Goal: Task Accomplishment & Management: Manage account settings

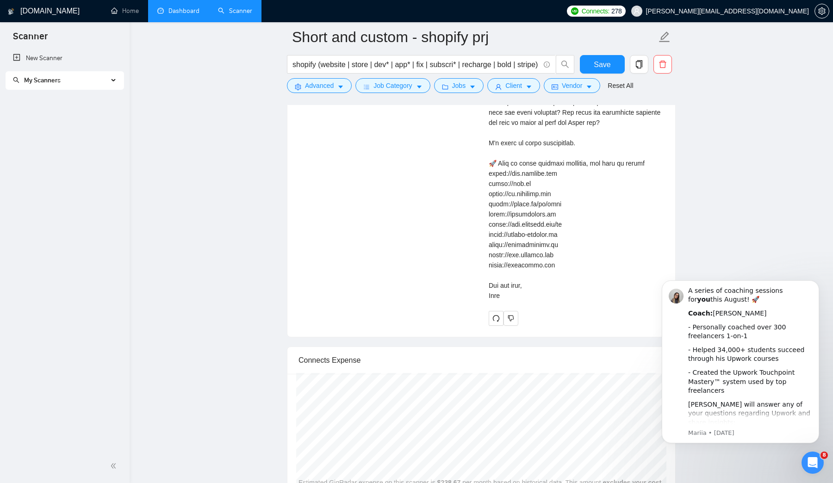
click at [167, 9] on link "Dashboard" at bounding box center [178, 11] width 42 height 8
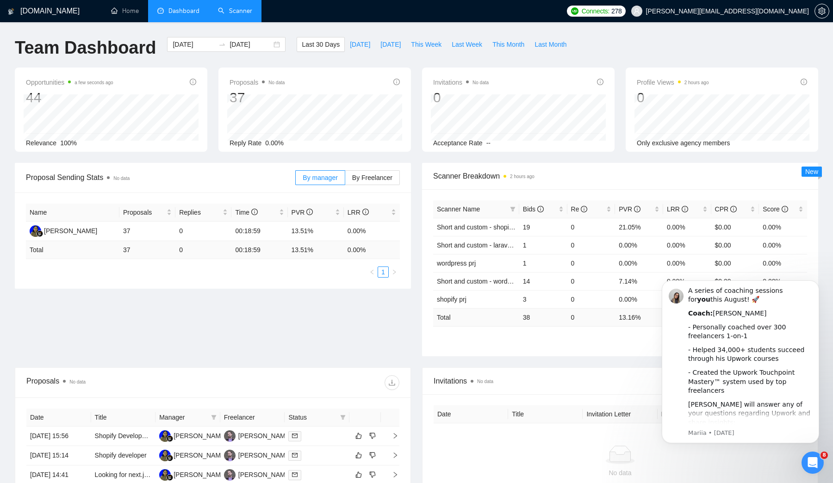
click at [218, 13] on link "Scanner" at bounding box center [235, 11] width 34 height 8
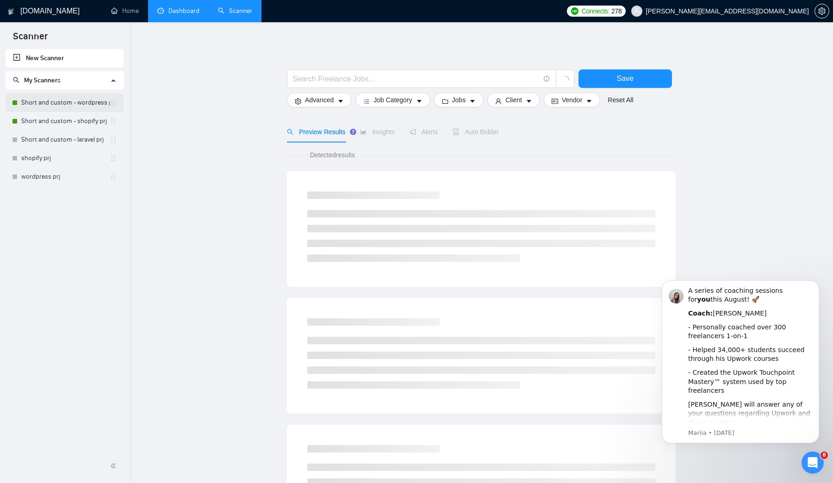
click at [50, 104] on link "Short and custom - wordpress prj" at bounding box center [65, 102] width 88 height 19
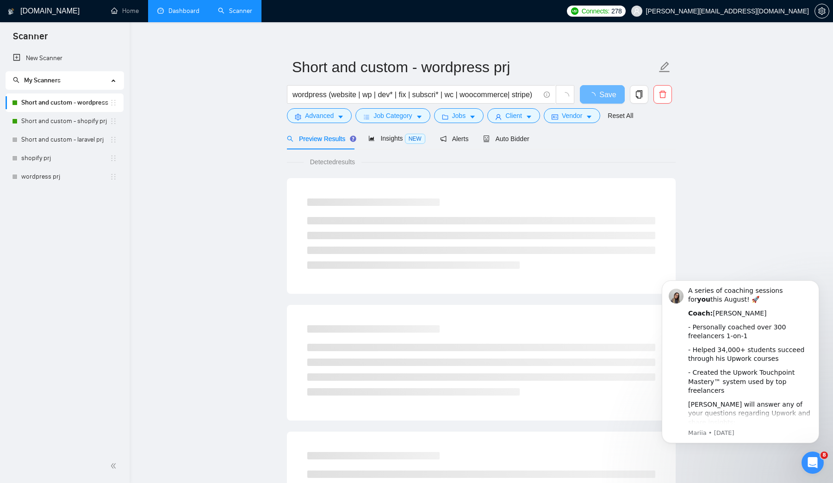
scroll to position [11, 0]
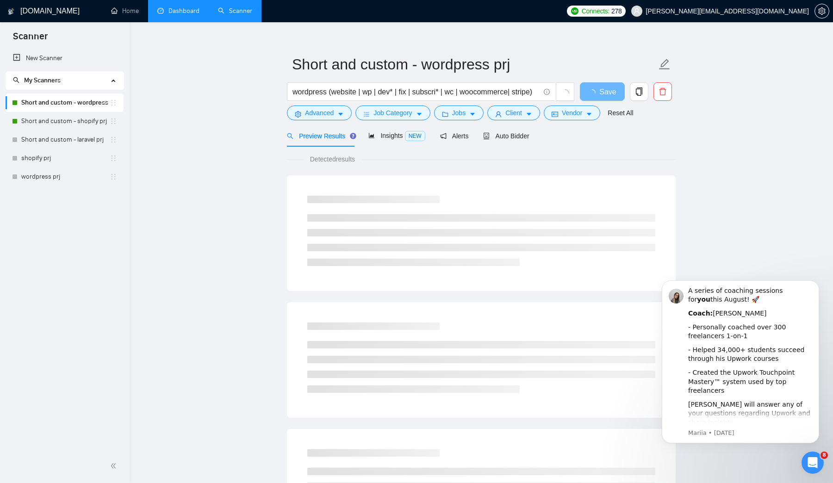
click at [405, 459] on icon "Open Intercom Messenger" at bounding box center [812, 462] width 15 height 15
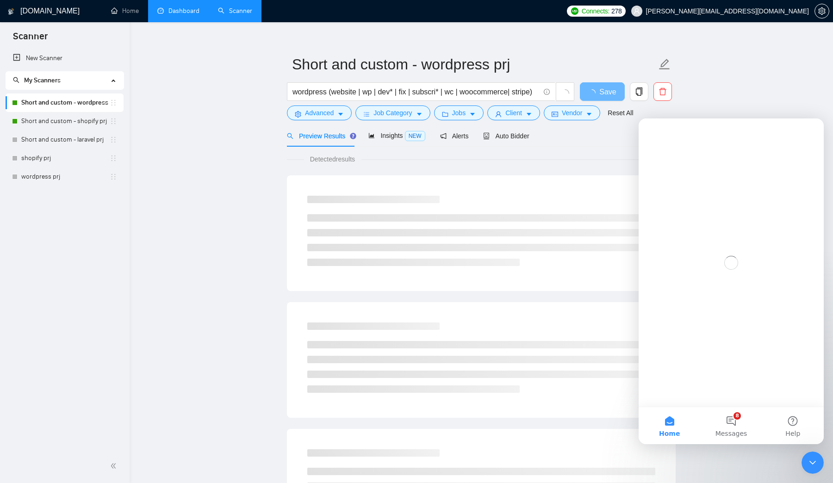
scroll to position [0, 0]
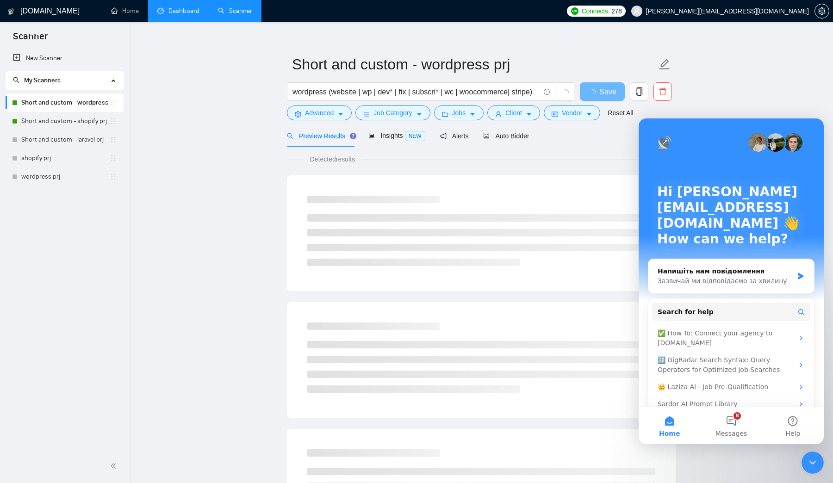
click at [405, 463] on icon "Close Intercom Messenger" at bounding box center [812, 462] width 11 height 11
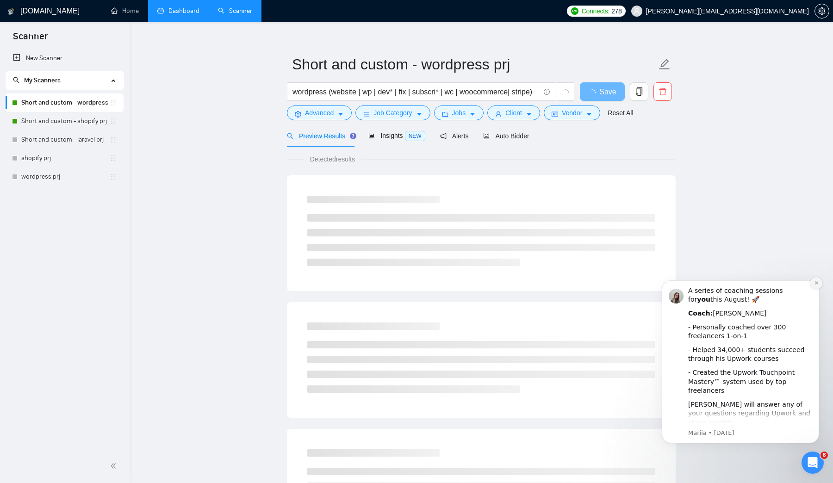
click at [405, 282] on icon "Dismiss notification" at bounding box center [815, 282] width 3 height 3
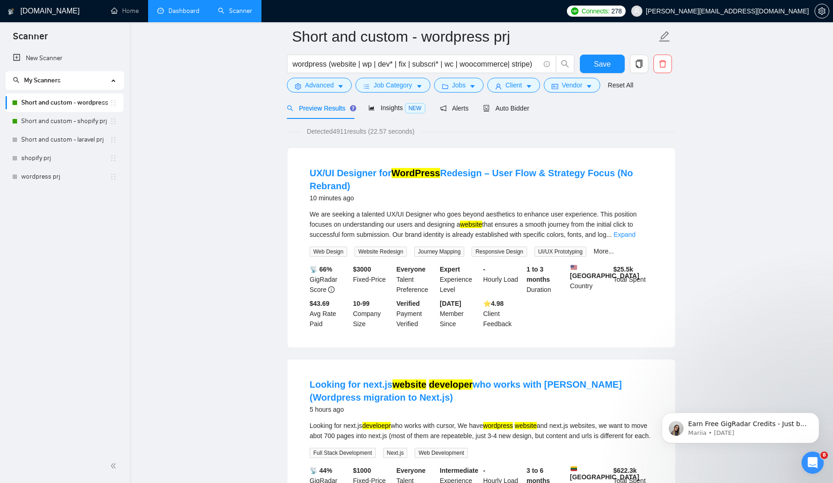
scroll to position [38, 0]
click at [405, 112] on div "Auto Bidder" at bounding box center [506, 109] width 46 height 10
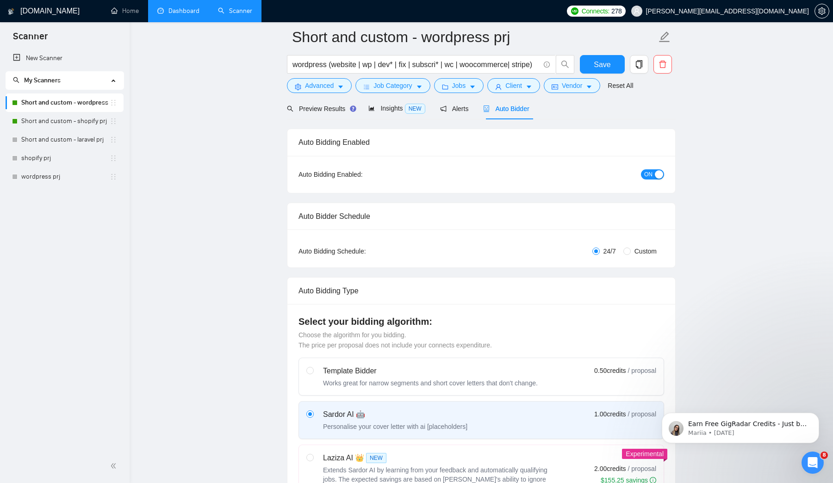
checkbox input "true"
click at [405, 170] on button "ON" at bounding box center [652, 174] width 23 height 10
click at [405, 67] on button "Save" at bounding box center [602, 64] width 45 height 19
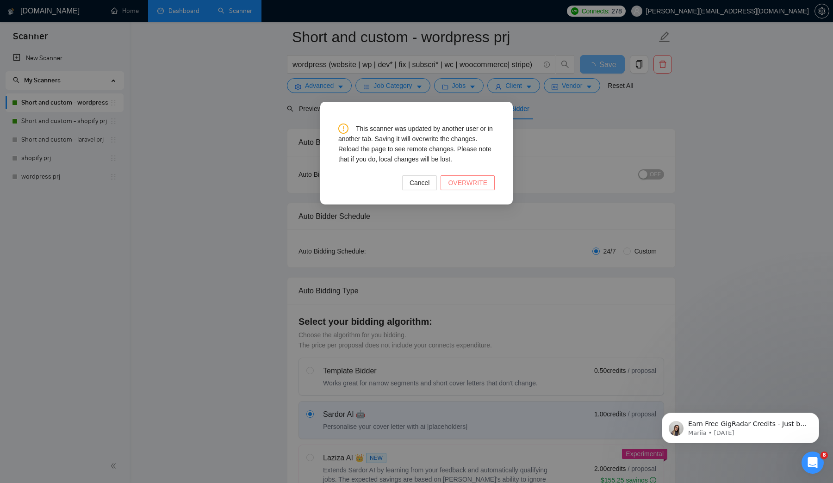
click at [405, 182] on span "OVERWRITE" at bounding box center [467, 183] width 39 height 10
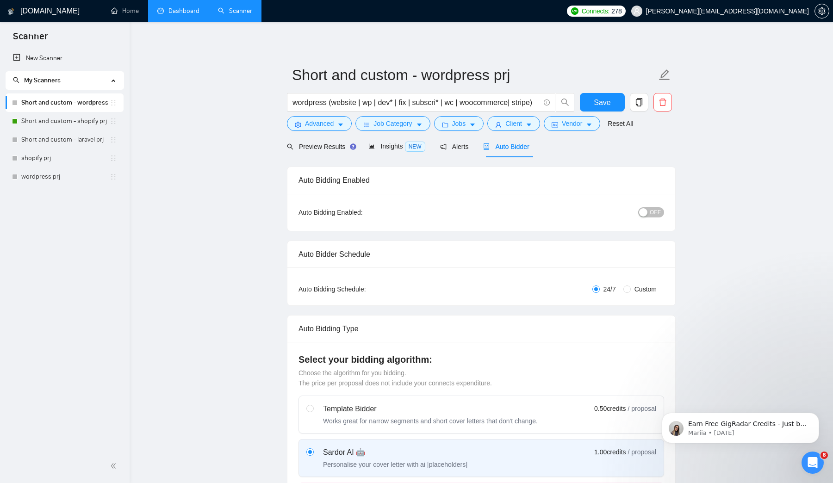
click at [405, 212] on span "OFF" at bounding box center [655, 212] width 11 height 10
click at [405, 100] on span "Save" at bounding box center [602, 103] width 17 height 12
click at [48, 120] on link "Short and custom - shopify prj" at bounding box center [65, 121] width 88 height 19
click at [175, 14] on link "Dashboard" at bounding box center [178, 11] width 42 height 8
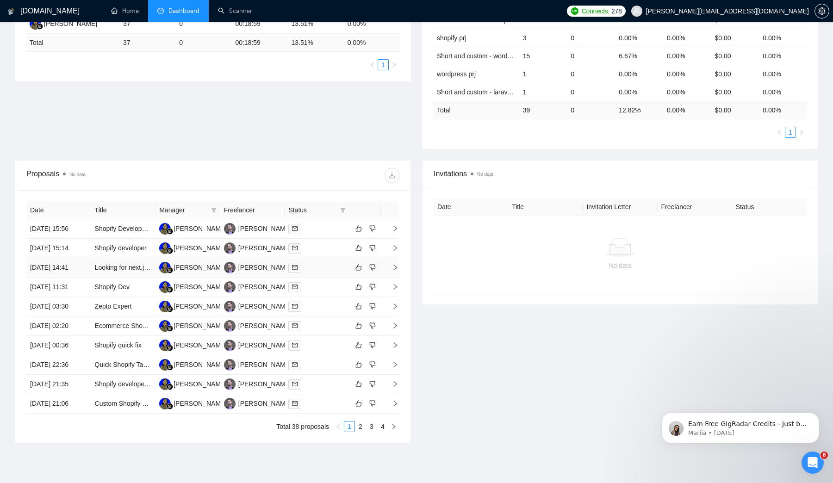
scroll to position [211, 0]
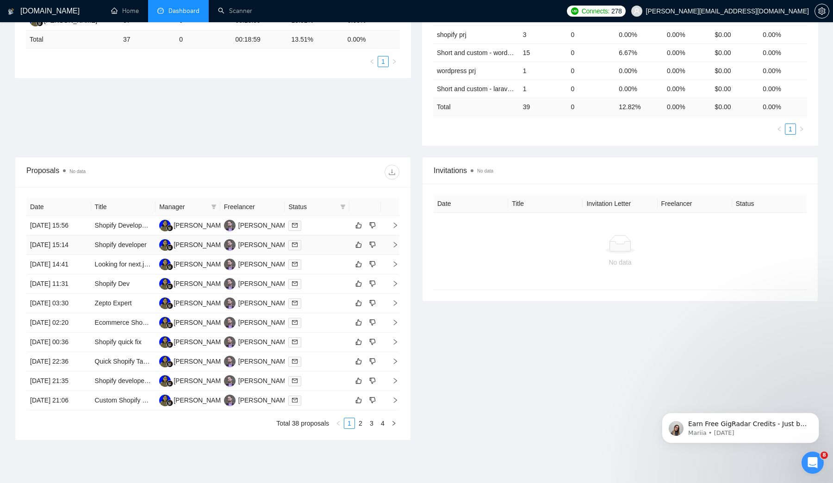
click at [68, 255] on td "[DATE] 15:14" at bounding box center [58, 245] width 65 height 19
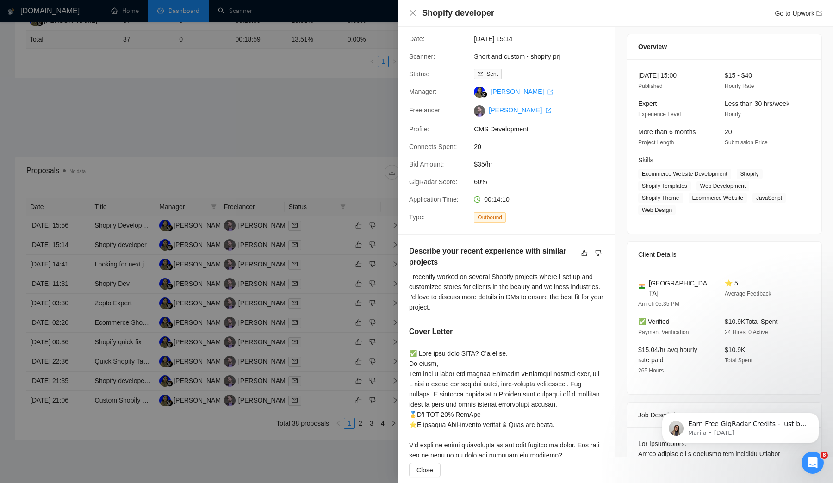
scroll to position [0, 0]
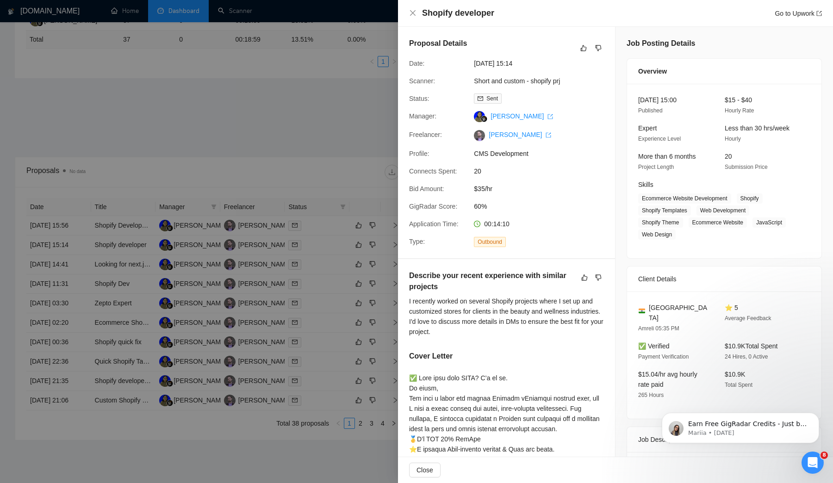
click at [251, 134] on div at bounding box center [416, 241] width 833 height 483
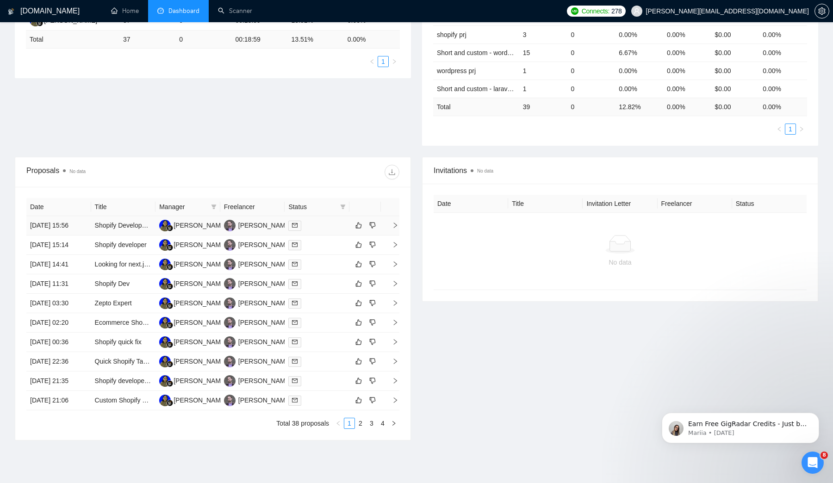
click at [48, 229] on td "[DATE] 15:56" at bounding box center [58, 225] width 65 height 19
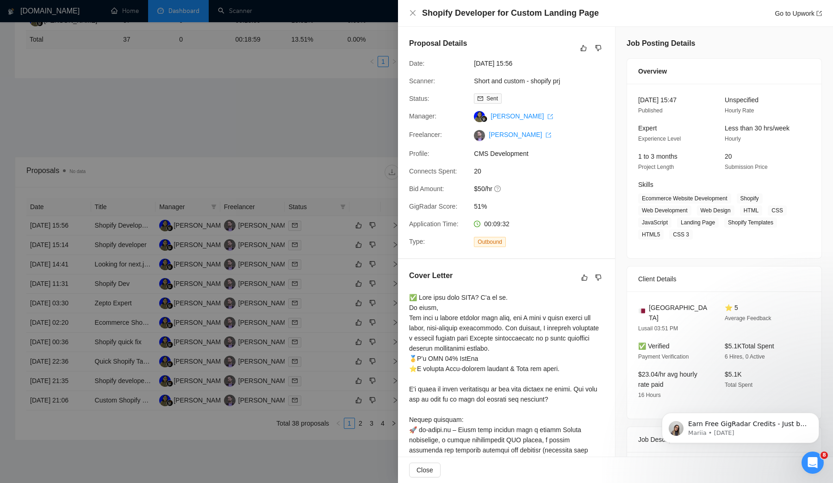
click at [262, 184] on div at bounding box center [416, 241] width 833 height 483
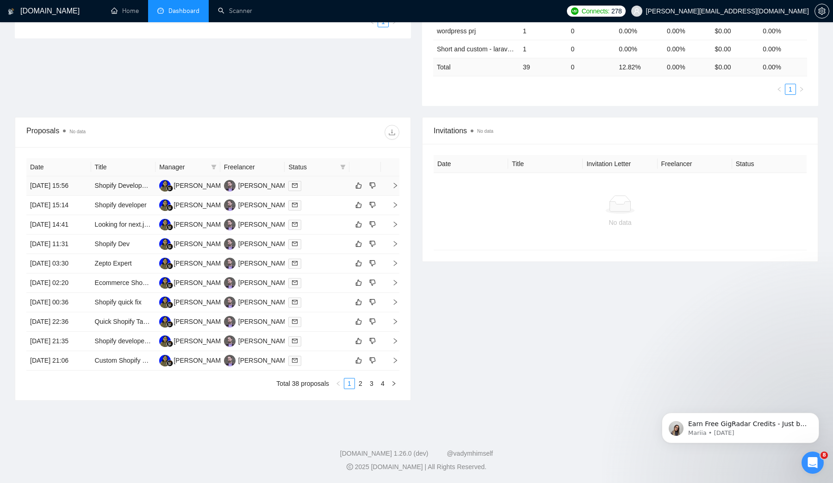
scroll to position [258, 0]
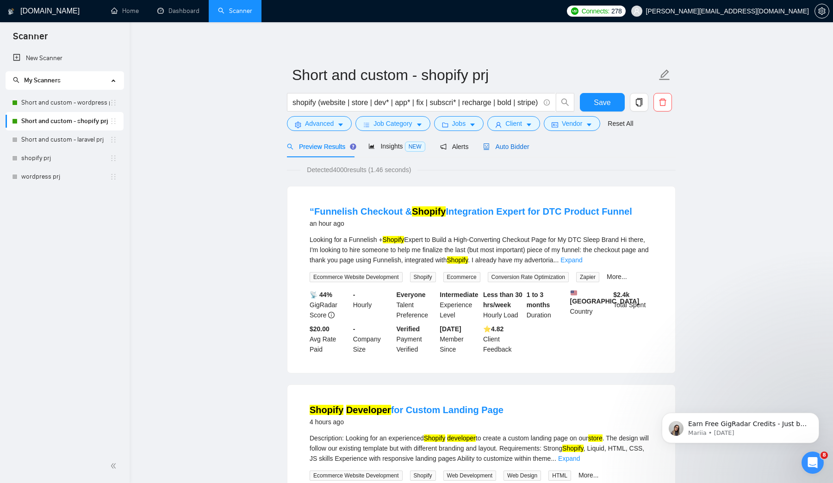
click at [511, 145] on span "Auto Bidder" at bounding box center [506, 146] width 46 height 7
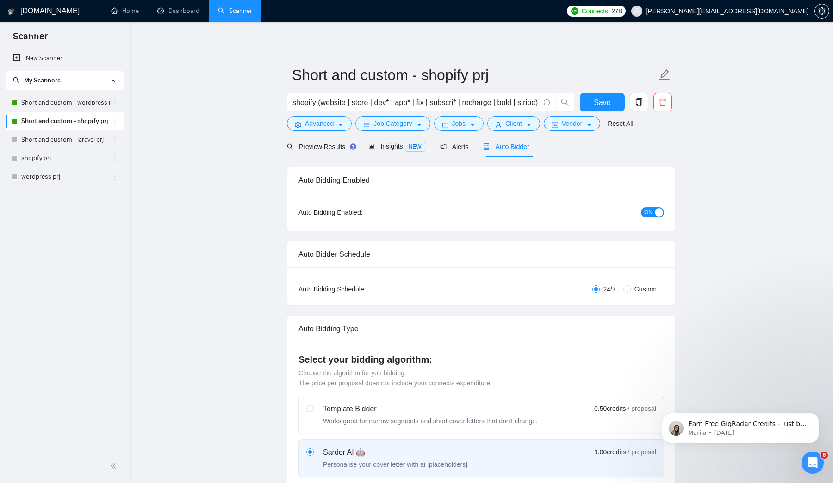
checkbox input "true"
click at [664, 211] on div "Auto Bidding Enabled: ON" at bounding box center [481, 212] width 388 height 37
click at [654, 211] on button "ON" at bounding box center [652, 212] width 23 height 10
click at [608, 104] on span "Save" at bounding box center [602, 103] width 17 height 12
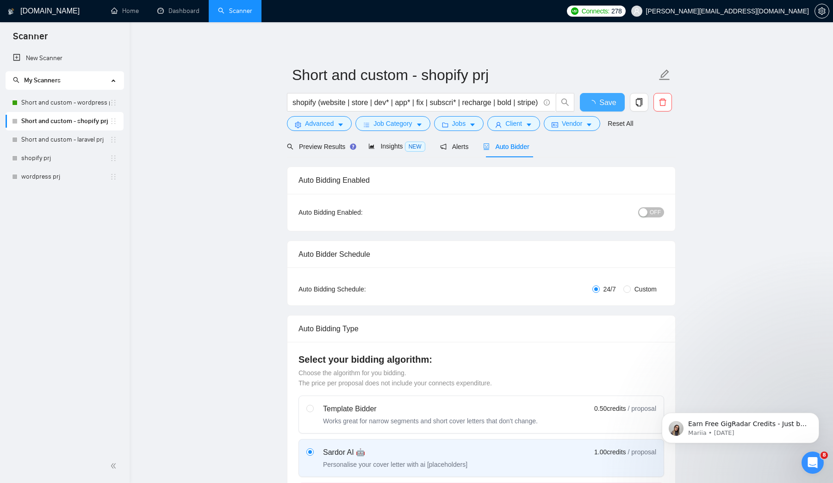
checkbox input "true"
click at [608, 104] on span "Save" at bounding box center [602, 103] width 17 height 12
checkbox input "true"
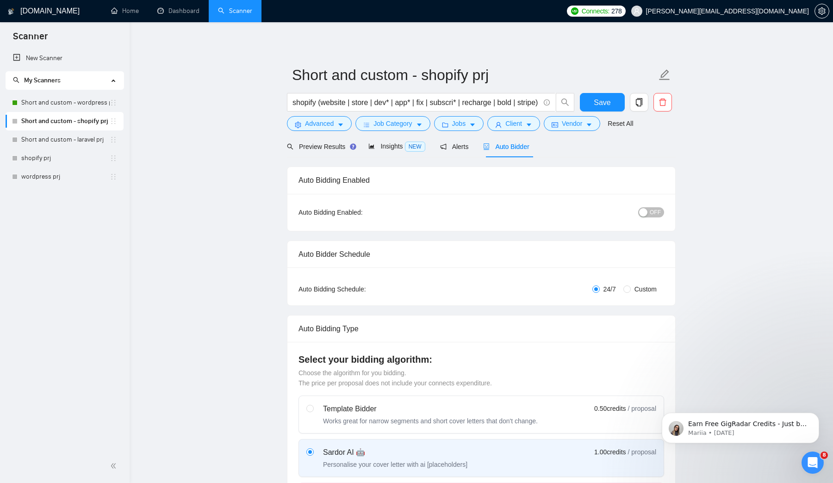
click at [650, 209] on span "OFF" at bounding box center [655, 212] width 11 height 10
click at [615, 105] on button "Save" at bounding box center [602, 102] width 45 height 19
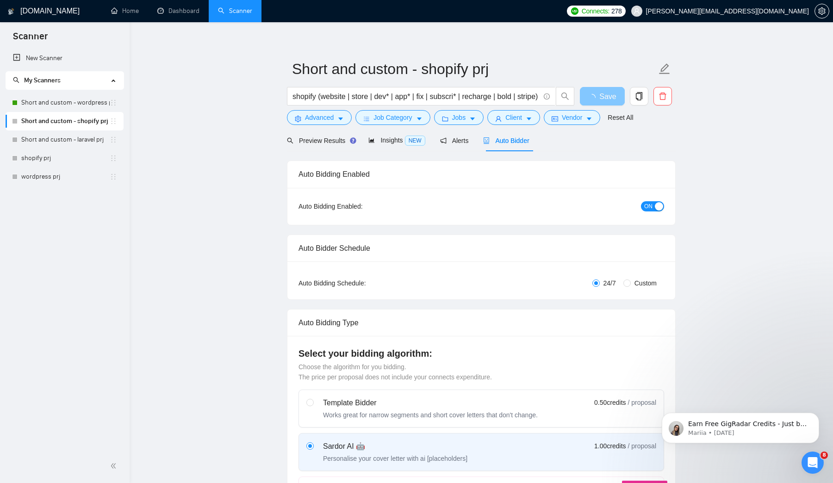
scroll to position [7, 0]
checkbox input "true"
click at [386, 136] on span "Insights NEW" at bounding box center [396, 139] width 56 height 7
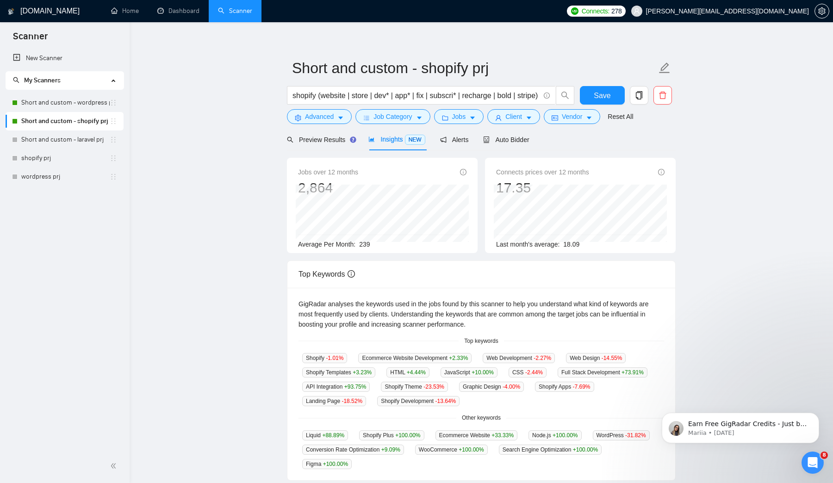
scroll to position [266, 0]
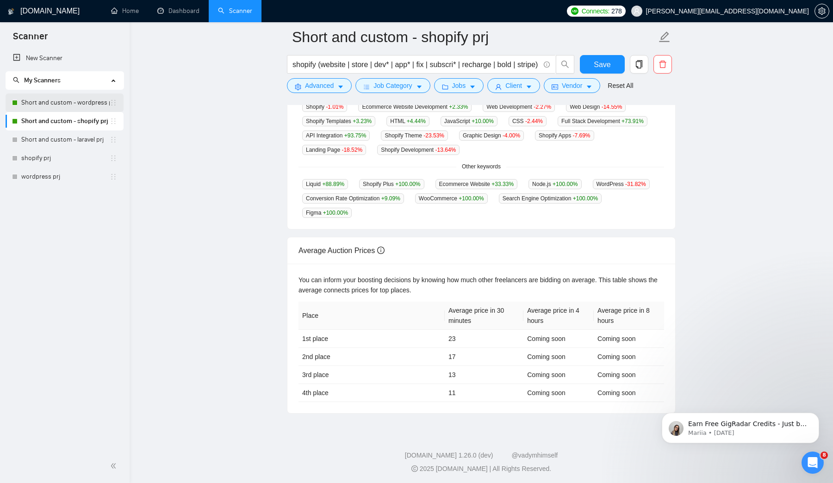
click at [58, 100] on link "Short and custom - wordpress prj" at bounding box center [65, 102] width 88 height 19
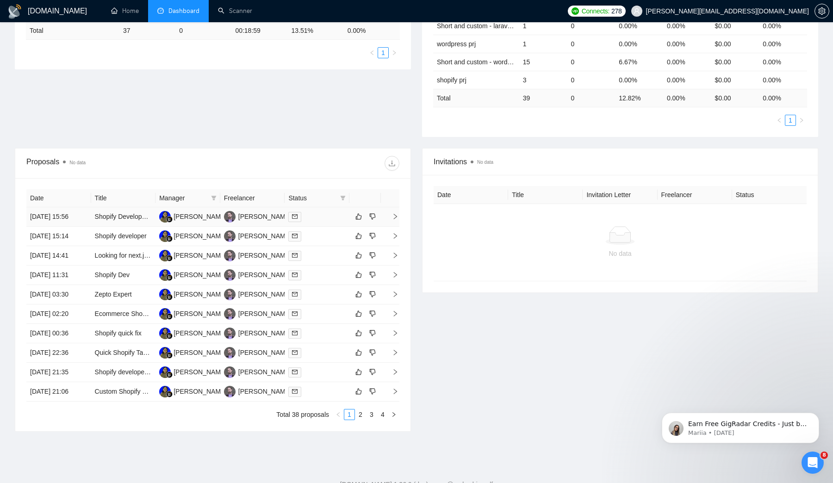
click at [66, 227] on td "[DATE] 15:56" at bounding box center [58, 216] width 65 height 19
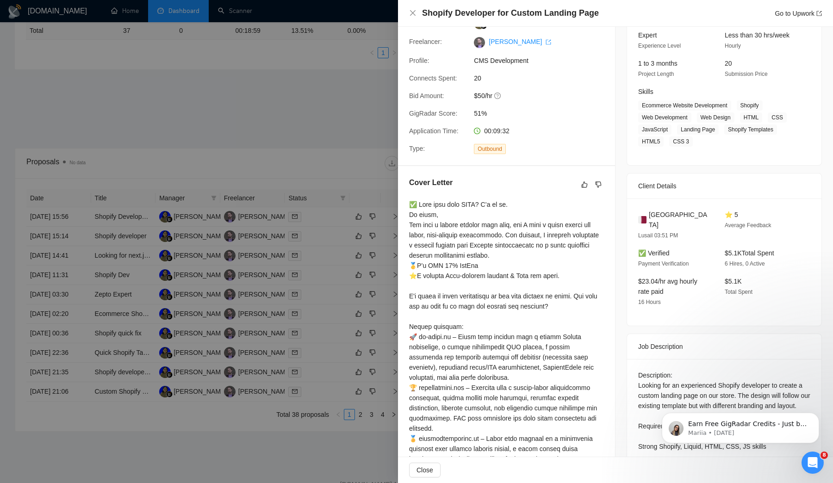
scroll to position [96, 0]
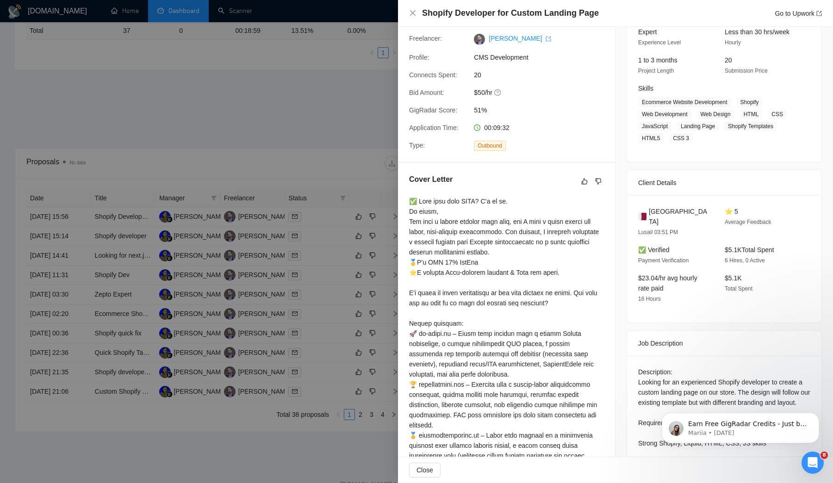
click at [157, 129] on div at bounding box center [416, 241] width 833 height 483
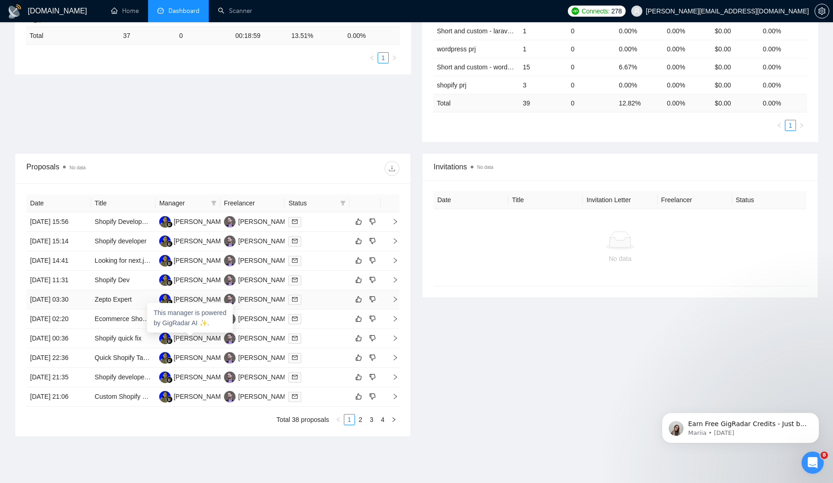
scroll to position [0, 0]
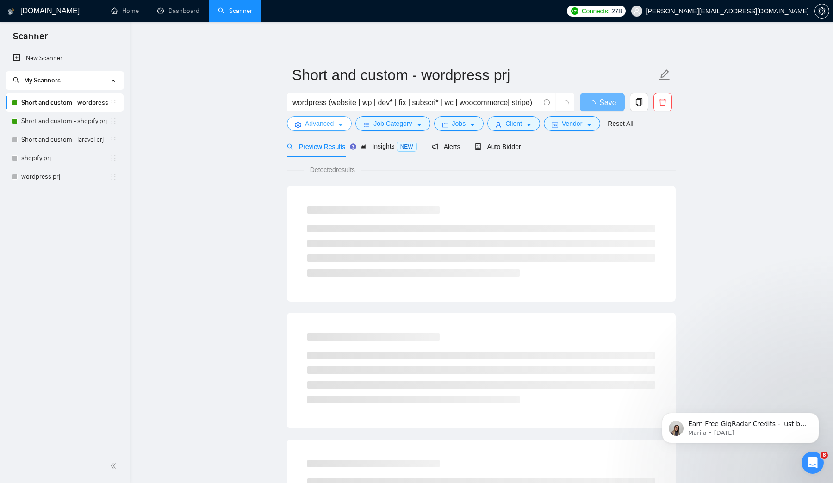
click at [334, 124] on span "Advanced" at bounding box center [319, 123] width 29 height 10
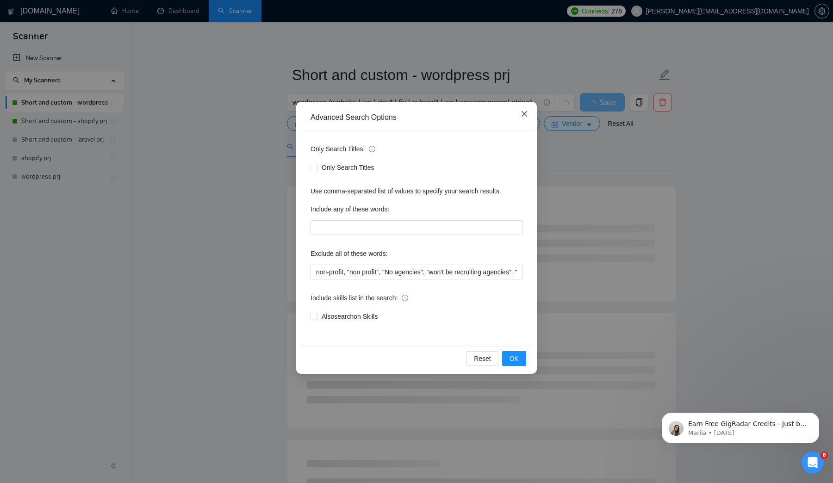
click at [522, 113] on icon "close" at bounding box center [524, 113] width 7 height 7
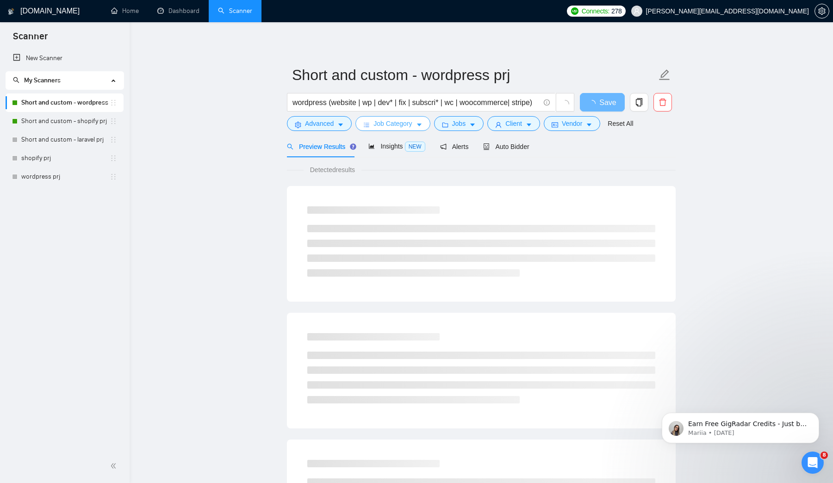
click at [385, 126] on span "Job Category" at bounding box center [392, 123] width 38 height 10
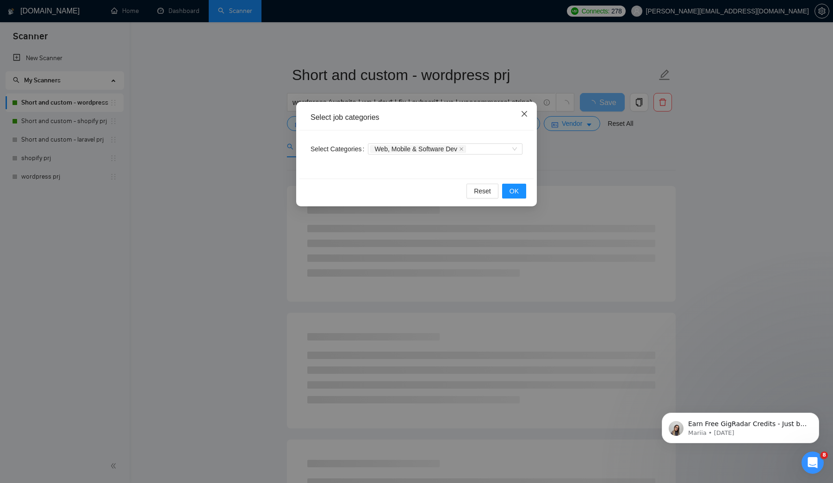
click at [522, 107] on span "Close" at bounding box center [524, 114] width 25 height 25
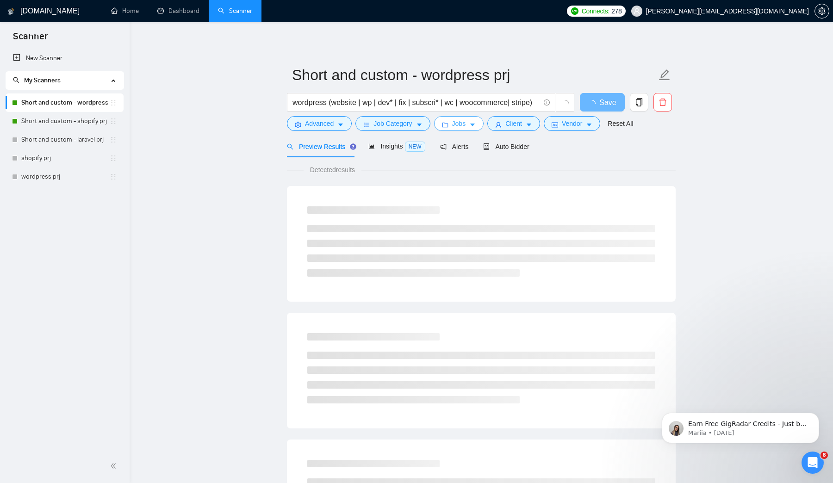
click at [467, 130] on button "Jobs" at bounding box center [459, 123] width 50 height 15
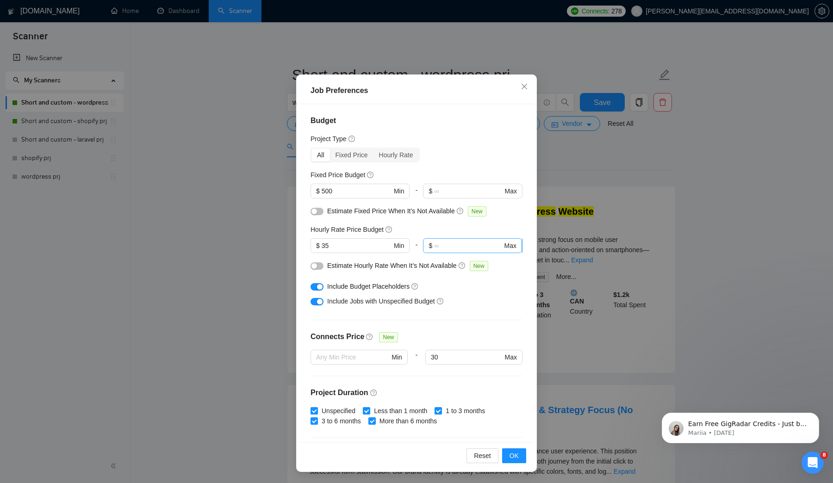
click at [459, 243] on input "text" at bounding box center [468, 246] width 68 height 10
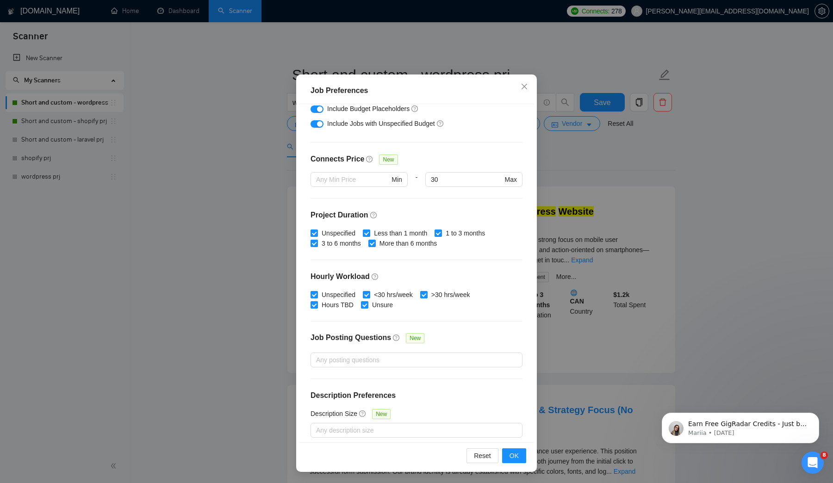
scroll to position [183, 0]
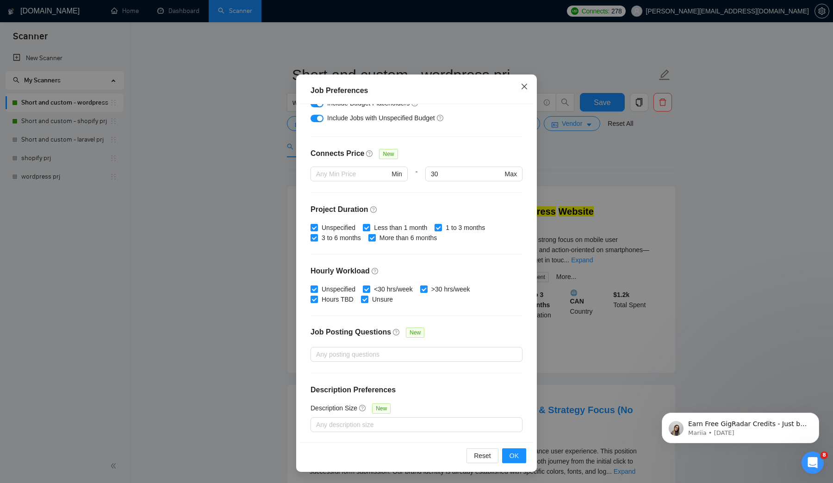
click at [527, 88] on icon "close" at bounding box center [524, 86] width 7 height 7
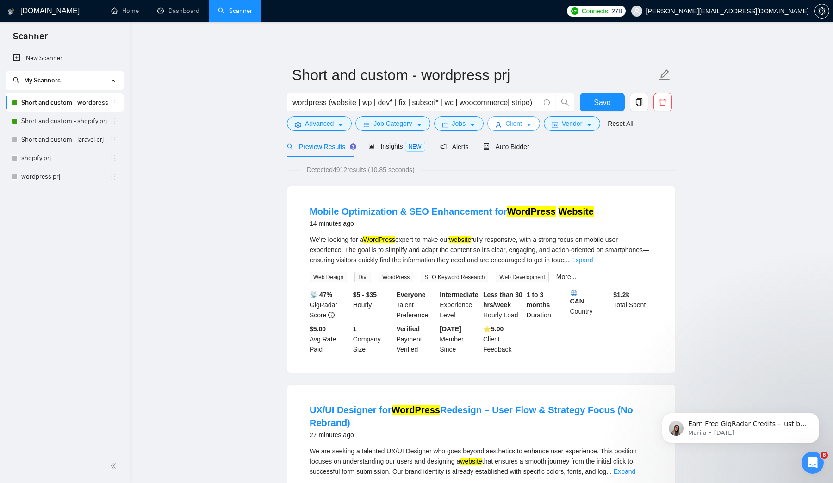
scroll to position [0, 0]
click at [469, 125] on button "Jobs" at bounding box center [459, 123] width 50 height 15
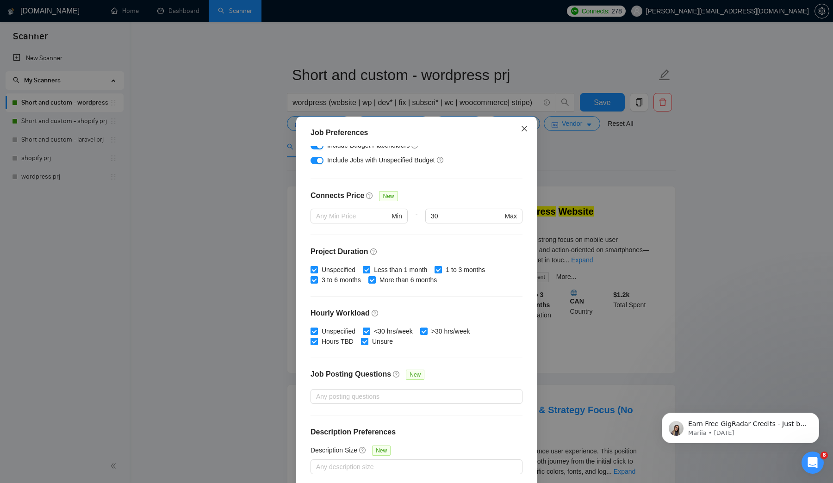
click at [525, 127] on icon "close" at bounding box center [524, 128] width 7 height 7
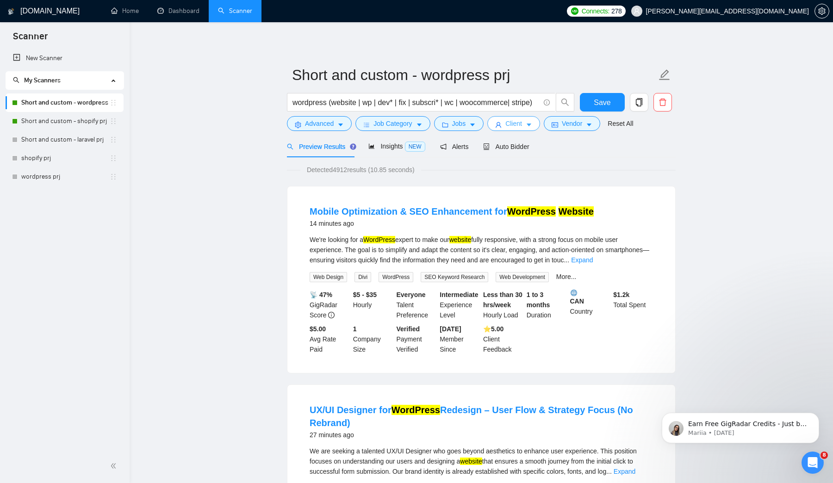
click at [522, 126] on span "Client" at bounding box center [513, 123] width 17 height 10
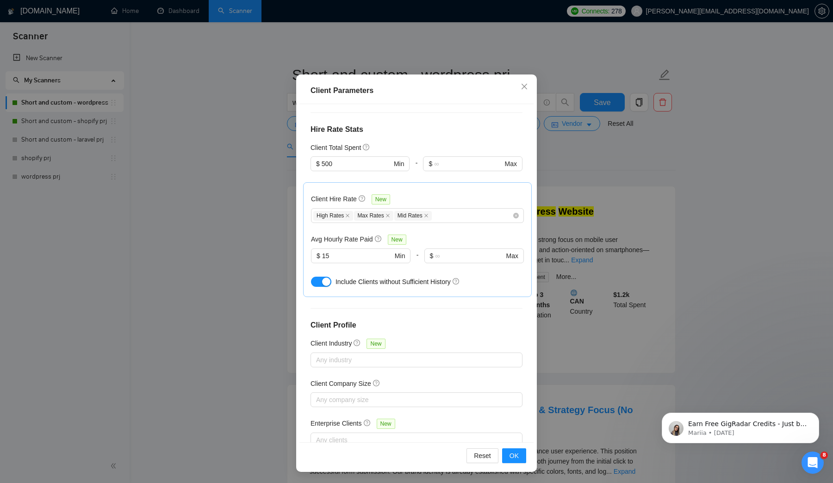
scroll to position [197, 0]
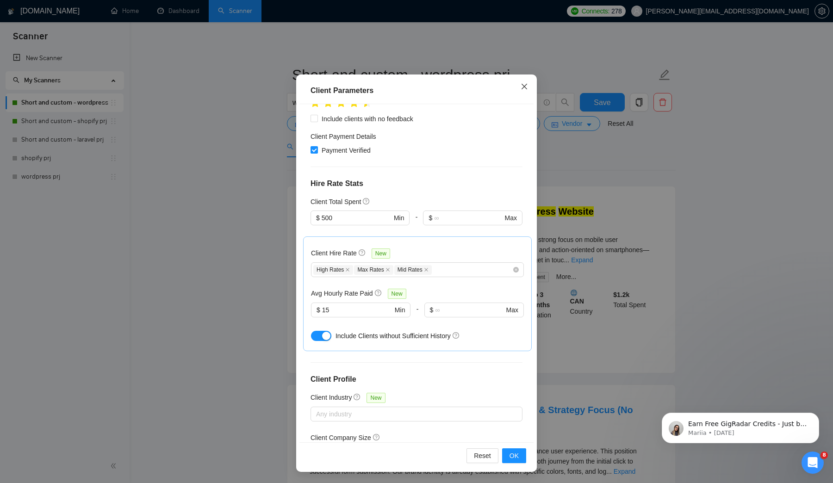
click at [521, 81] on span "Close" at bounding box center [524, 86] width 25 height 25
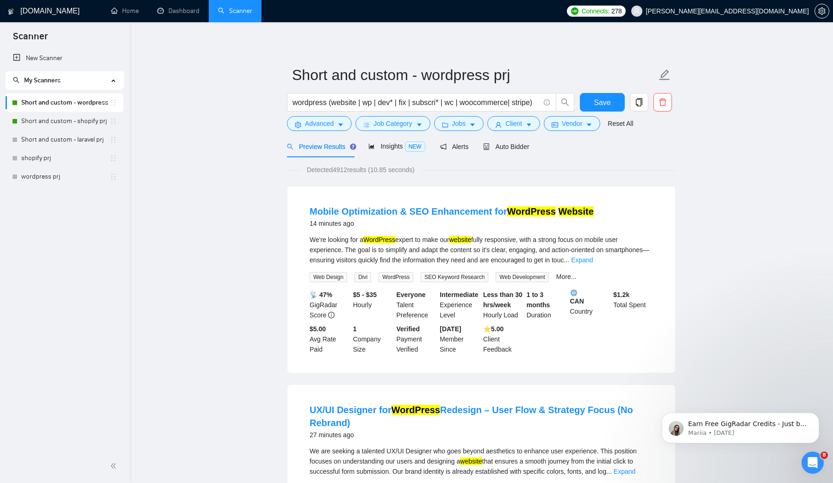
scroll to position [0, 0]
click at [512, 145] on span "Auto Bidder" at bounding box center [506, 146] width 46 height 7
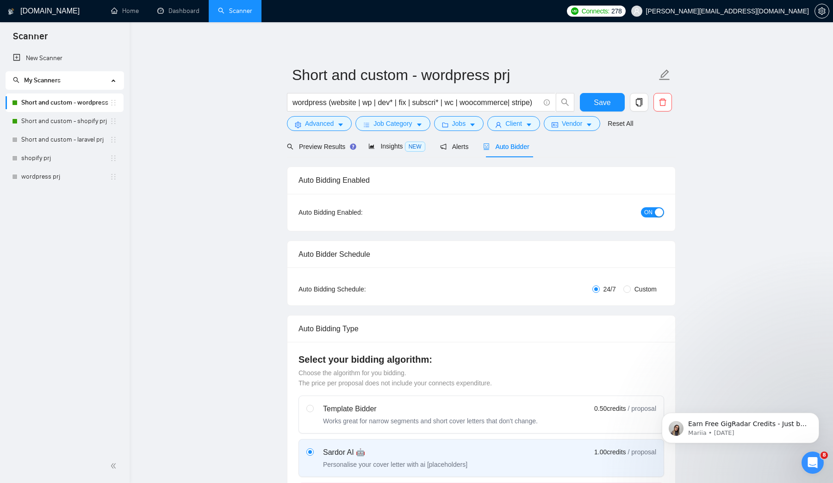
checkbox input "true"
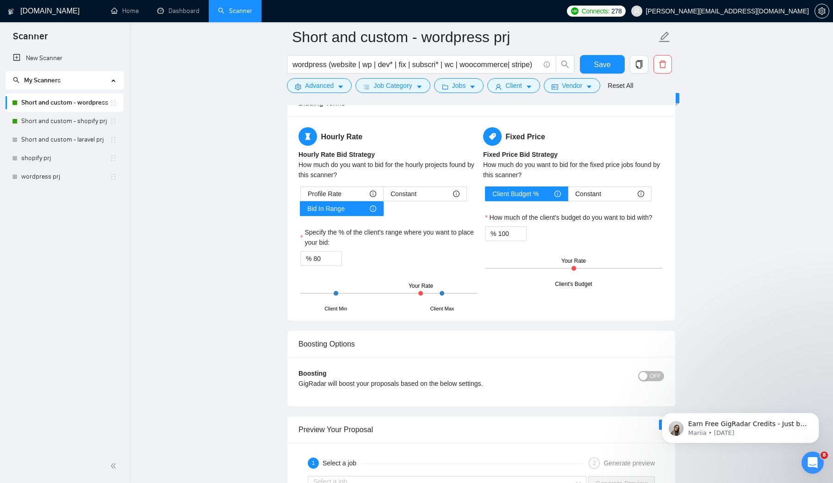
scroll to position [1482, 0]
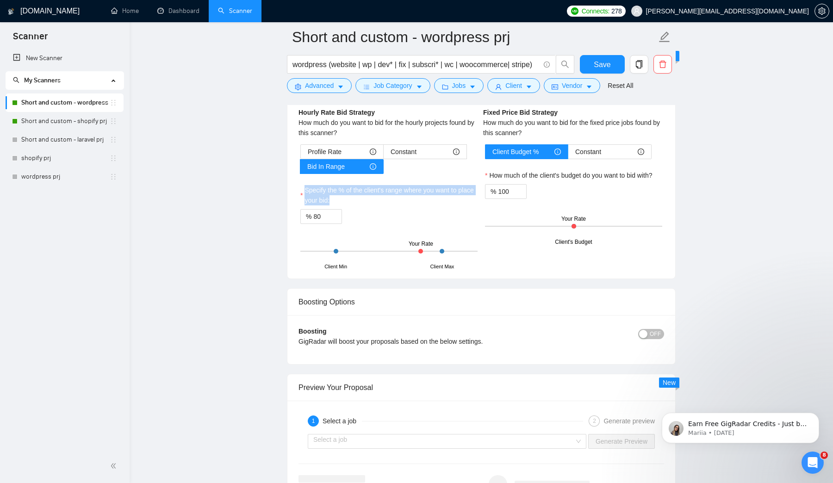
drag, startPoint x: 298, startPoint y: 186, endPoint x: 356, endPoint y: 198, distance: 59.3
click at [356, 198] on div "Profile Rate Constant Bid In Range Specify the % of the client's range where yo…" at bounding box center [388, 205] width 181 height 123
click at [330, 193] on label "Specify the % of the client's range where you want to place your bid:" at bounding box center [388, 195] width 177 height 20
click at [330, 210] on input "80" at bounding box center [327, 217] width 28 height 14
click at [368, 189] on label "Specify the % of the client's range where you want to place your bid:" at bounding box center [388, 195] width 177 height 20
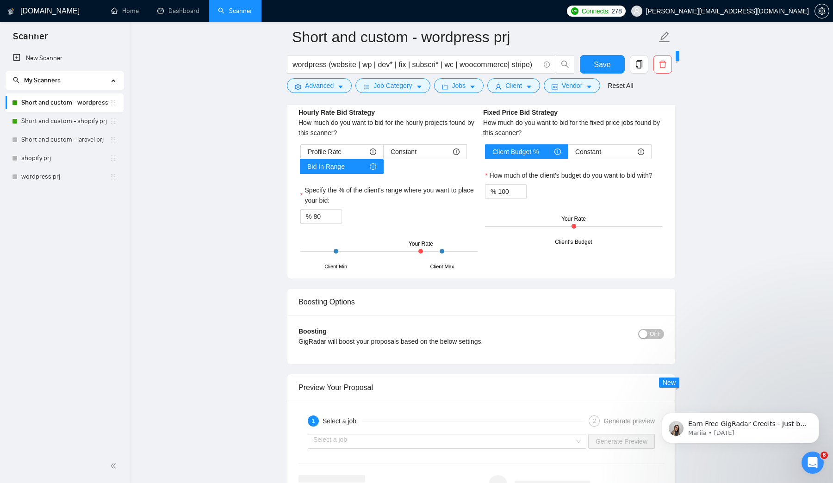
click at [341, 210] on input "80" at bounding box center [327, 217] width 28 height 14
click at [316, 217] on input "80" at bounding box center [327, 217] width 28 height 14
type input "70"
drag, startPoint x: 302, startPoint y: 190, endPoint x: 353, endPoint y: 201, distance: 52.1
click at [353, 201] on label "Specify the % of the client's range where you want to place your bid:" at bounding box center [388, 195] width 177 height 20
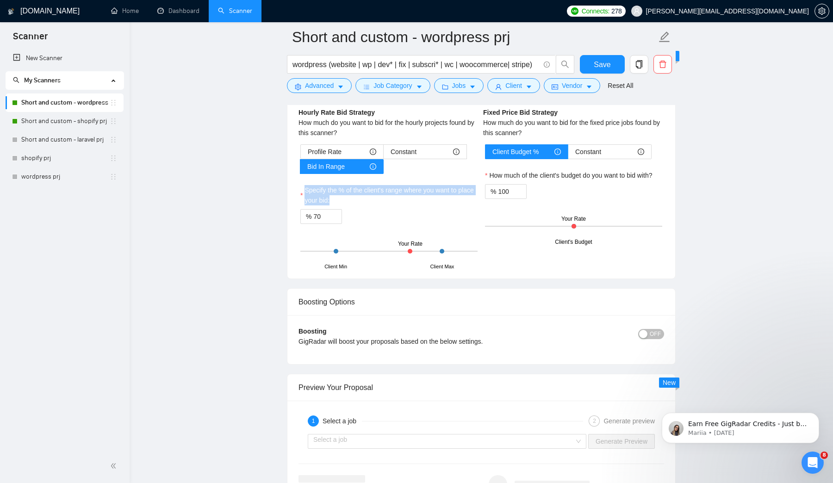
select select "en"
click at [319, 217] on input "70" at bounding box center [327, 217] width 28 height 14
type input "50"
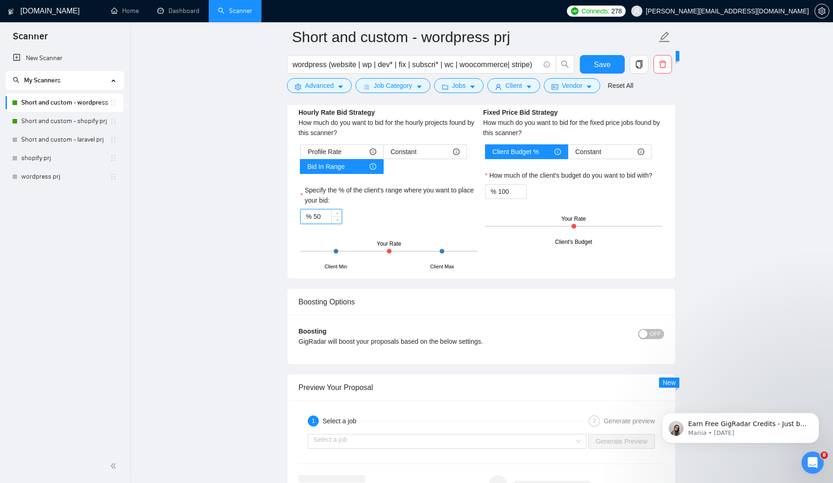
click at [395, 197] on label "Specify the % of the client's range where you want to place your bid:" at bounding box center [388, 195] width 177 height 20
click at [341, 210] on input "50" at bounding box center [327, 217] width 28 height 14
click at [299, 199] on div "Profile Rate Constant Bid In Range Specify the % of the client's range where yo…" at bounding box center [388, 205] width 181 height 123
click at [372, 202] on label "Specify the % of the client's range where you want to place your bid:" at bounding box center [388, 195] width 177 height 20
click at [341, 210] on input "50" at bounding box center [327, 217] width 28 height 14
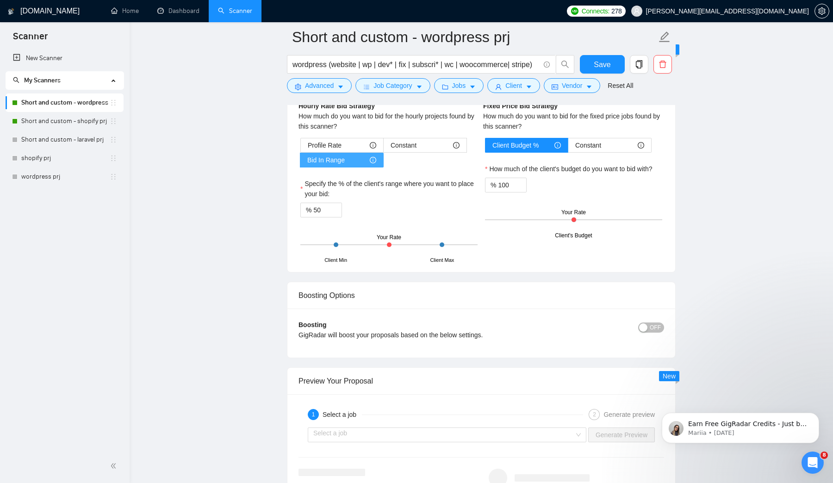
scroll to position [1467, 0]
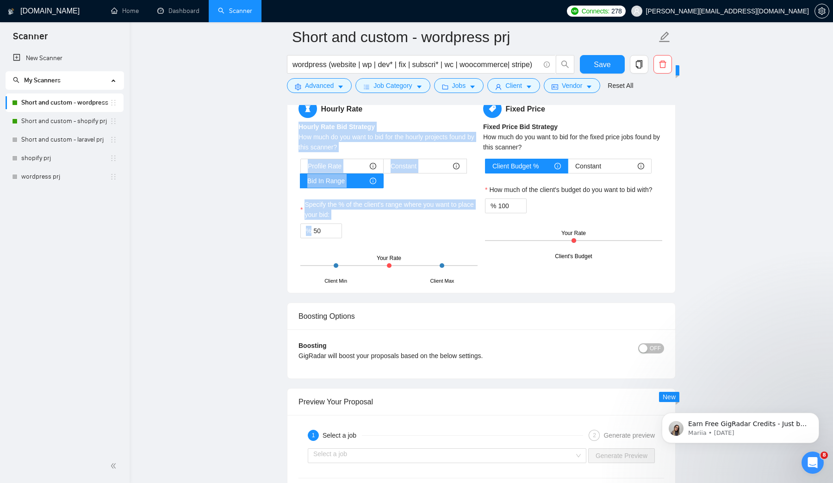
drag, startPoint x: 295, startPoint y: 123, endPoint x: 369, endPoint y: 226, distance: 127.3
click at [369, 226] on div "Hourly Rate Hourly Rate Bid Strategy How much do you want to bid for the hourly…" at bounding box center [481, 190] width 388 height 205
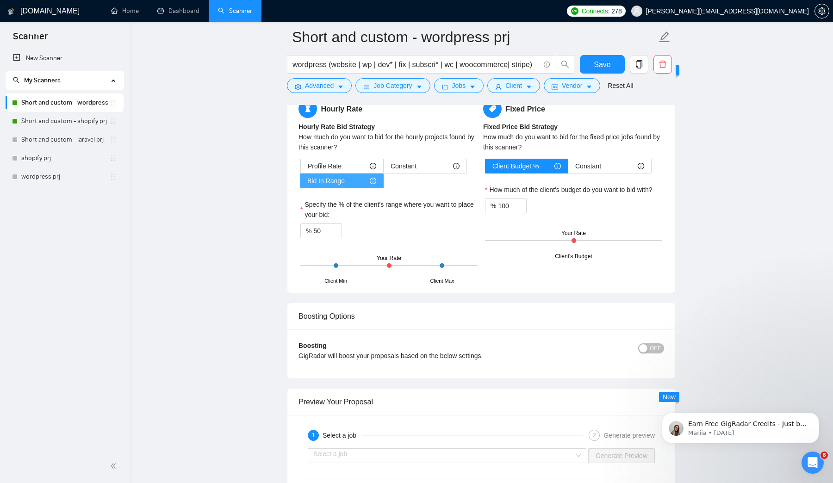
click at [371, 180] on icon "info-circle" at bounding box center [373, 181] width 6 height 6
click at [300, 183] on input "Bid In Range" at bounding box center [300, 183] width 0 height 0
drag, startPoint x: 302, startPoint y: 201, endPoint x: 357, endPoint y: 216, distance: 57.6
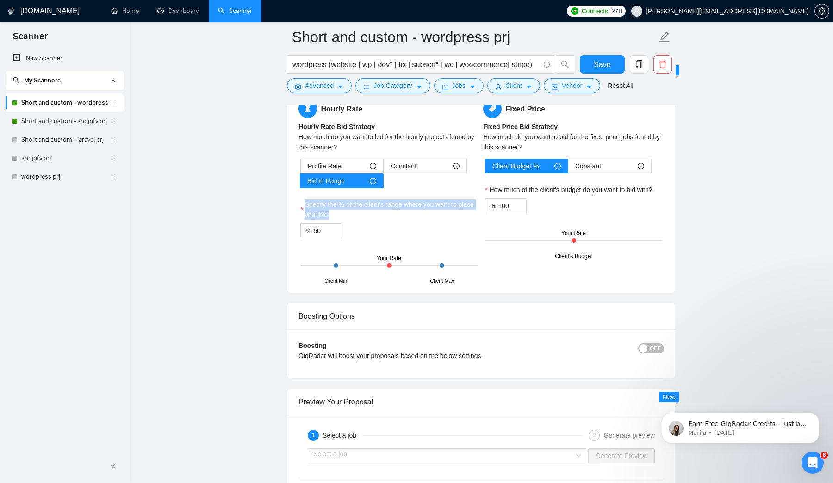
click at [357, 216] on label "Specify the % of the client's range where you want to place your bid:" at bounding box center [388, 209] width 177 height 20
select select "en"
click at [605, 62] on span "Save" at bounding box center [602, 65] width 17 height 12
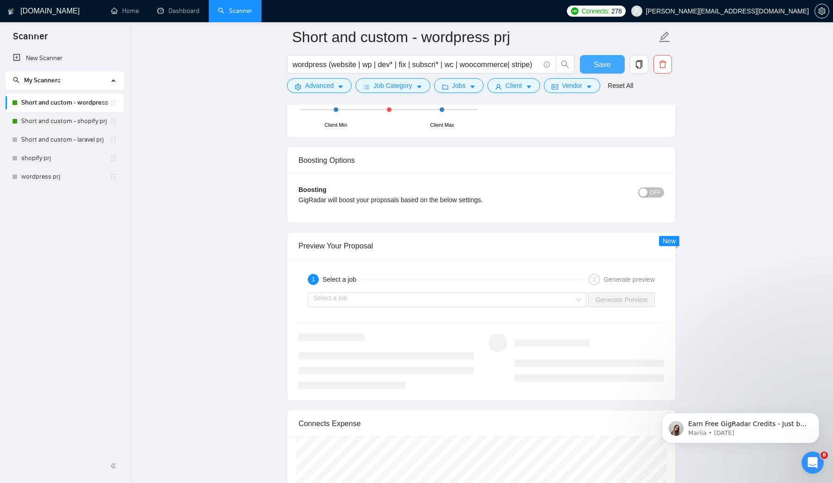
scroll to position [1608, 0]
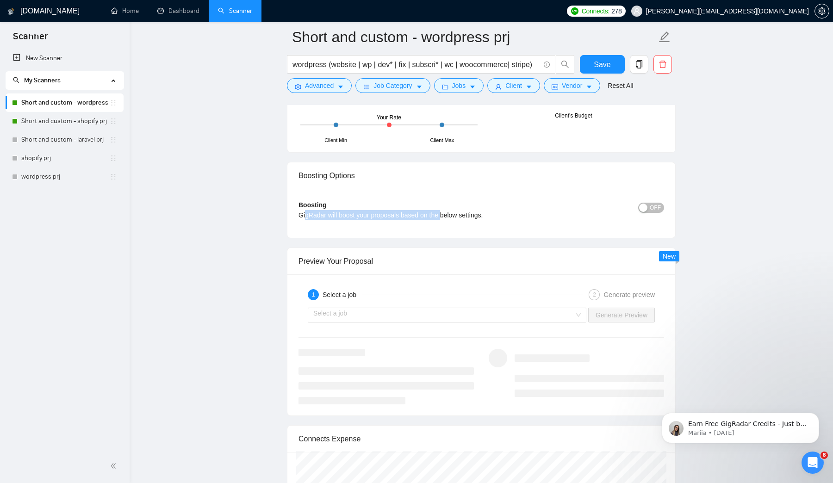
drag, startPoint x: 306, startPoint y: 214, endPoint x: 447, endPoint y: 214, distance: 140.7
click at [447, 214] on div "GigRadar will boost your proposals based on the below settings." at bounding box center [435, 215] width 274 height 10
click at [528, 214] on div "GigRadar will boost your proposals based on the below settings." at bounding box center [435, 215] width 274 height 10
click at [644, 205] on div "button" at bounding box center [643, 208] width 8 height 8
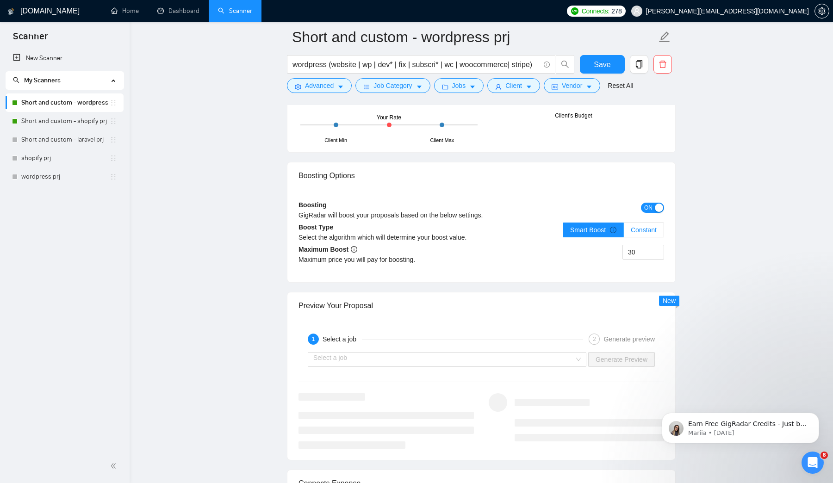
click at [650, 230] on span "Constant" at bounding box center [644, 229] width 26 height 7
click at [624, 232] on input "Constant" at bounding box center [624, 232] width 0 height 0
click at [586, 230] on span "Smart Boost" at bounding box center [593, 229] width 46 height 7
click at [563, 232] on input "Smart Boost" at bounding box center [563, 232] width 0 height 0
drag, startPoint x: 639, startPoint y: 253, endPoint x: 593, endPoint y: 253, distance: 45.8
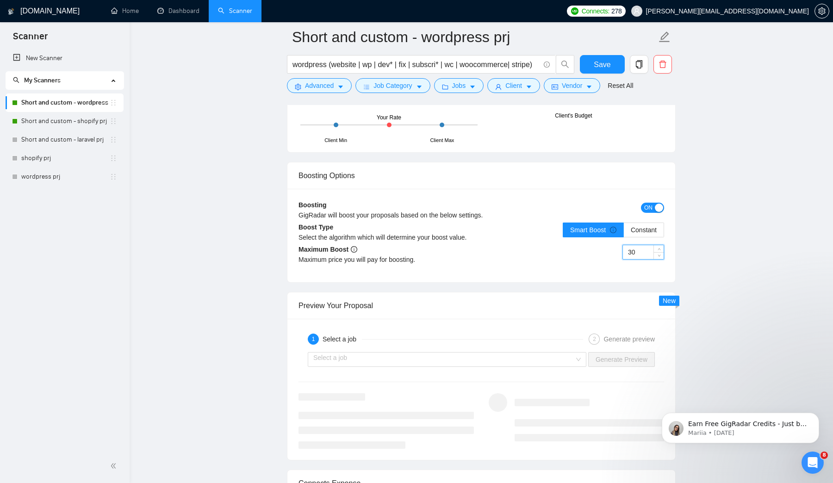
click at [593, 253] on div "30" at bounding box center [572, 258] width 183 height 26
click at [630, 251] on input "30" at bounding box center [643, 252] width 41 height 14
type input "10"
type input "5"
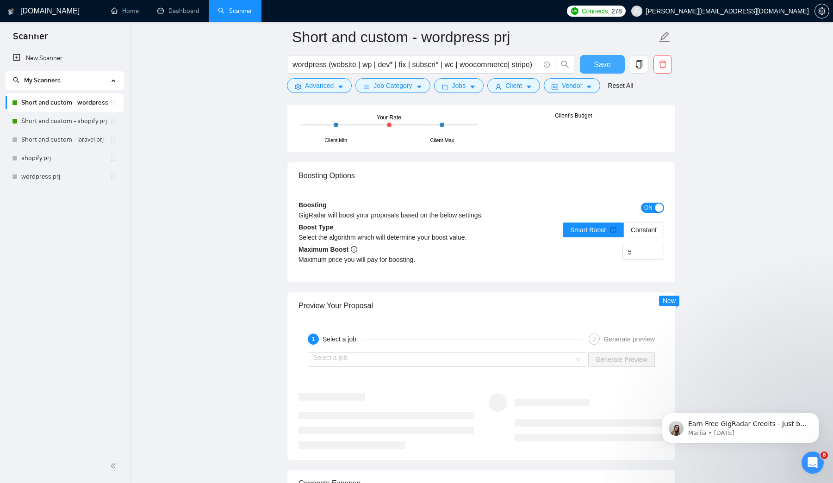
click at [604, 66] on span "Save" at bounding box center [602, 65] width 17 height 12
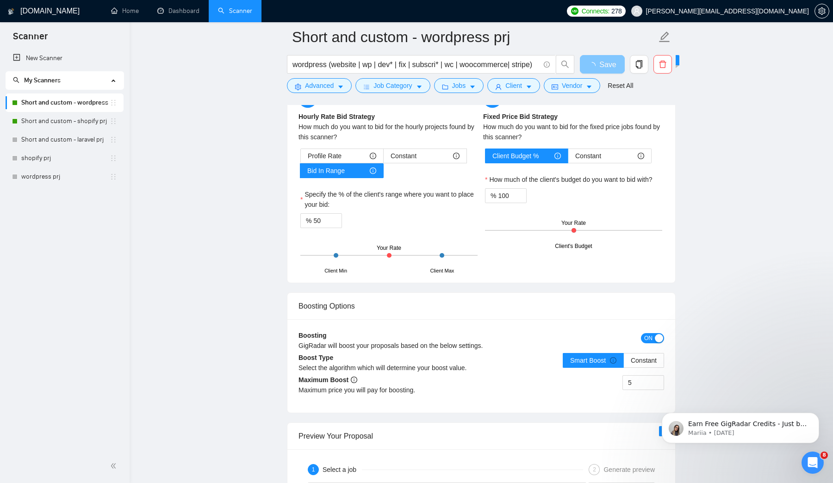
scroll to position [1476, 0]
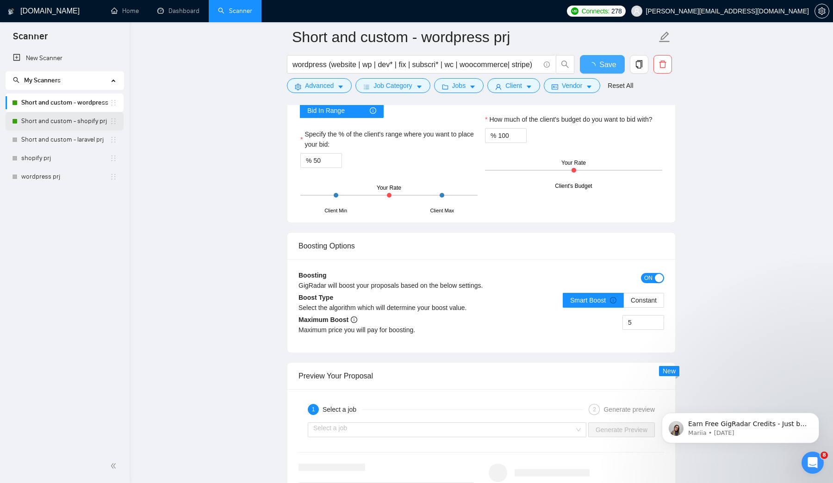
checkbox input "true"
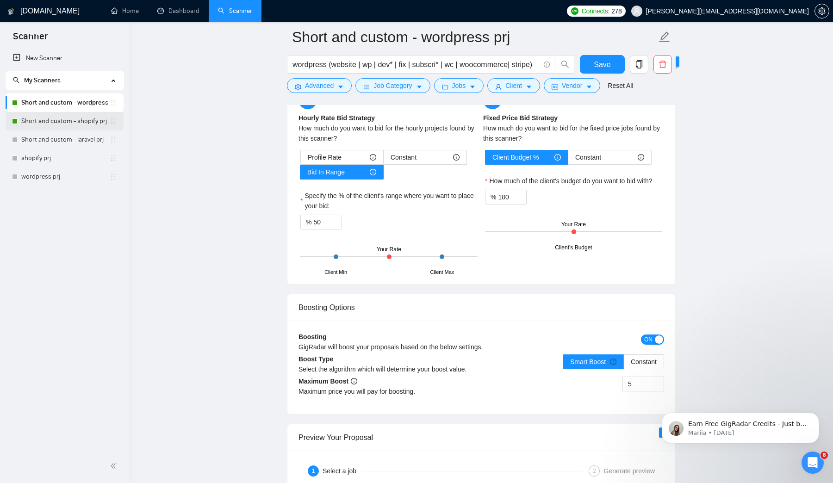
click at [76, 126] on link "Short and custom - shopify prj" at bounding box center [65, 121] width 88 height 19
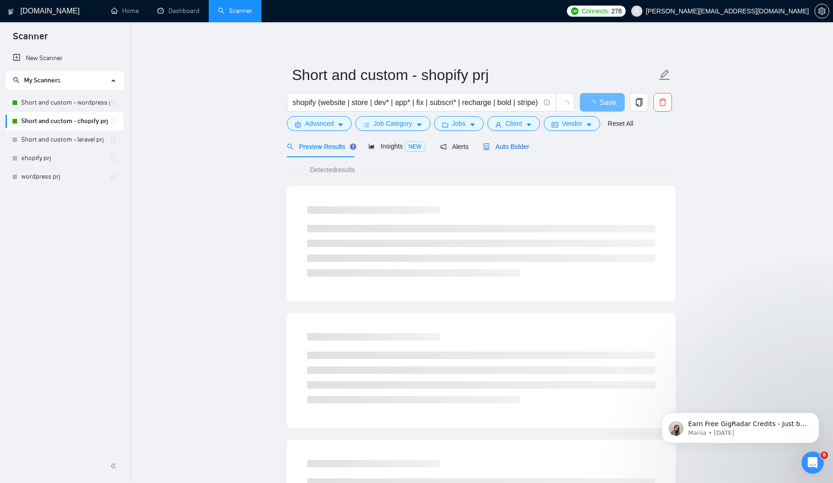
click at [517, 145] on span "Auto Bidder" at bounding box center [506, 146] width 46 height 7
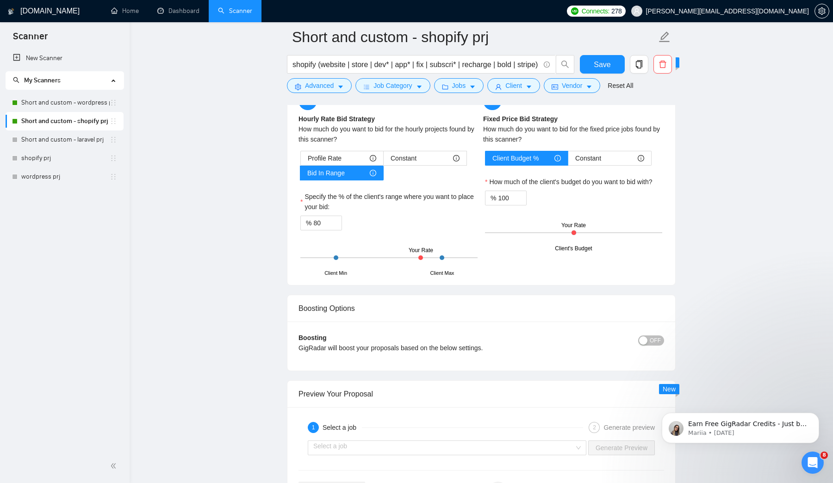
scroll to position [1509, 0]
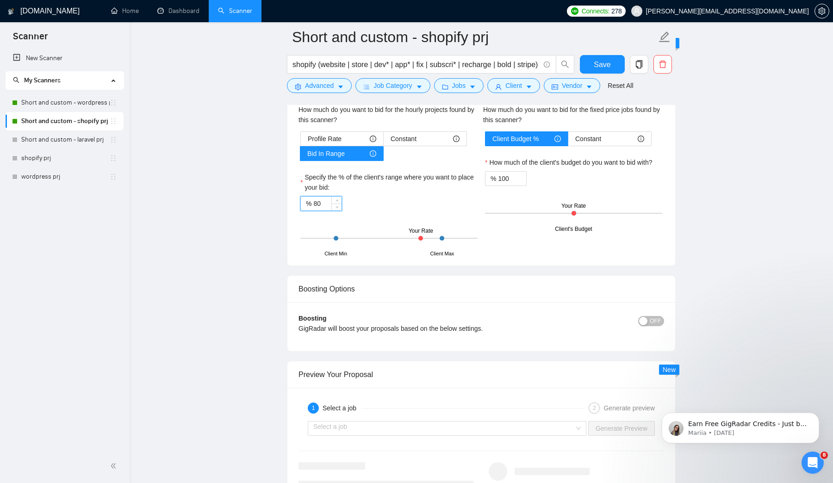
drag, startPoint x: 318, startPoint y: 202, endPoint x: 309, endPoint y: 202, distance: 9.3
click at [309, 202] on div "% 80" at bounding box center [321, 203] width 42 height 15
type input "50"
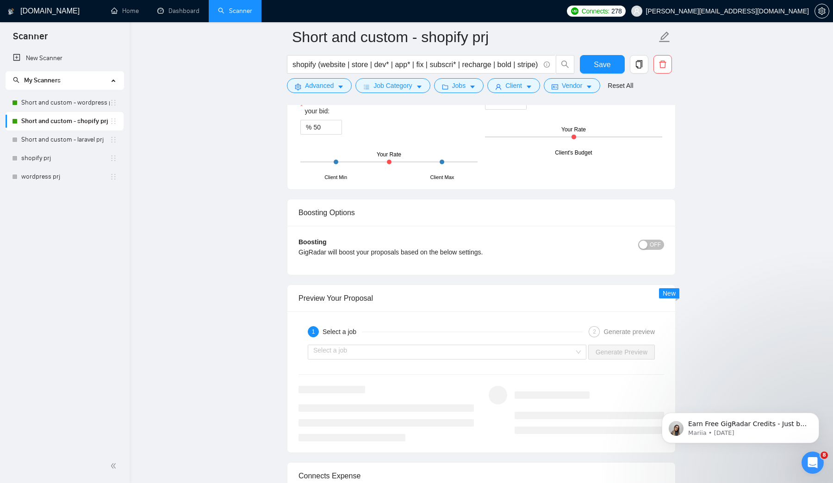
scroll to position [1651, 0]
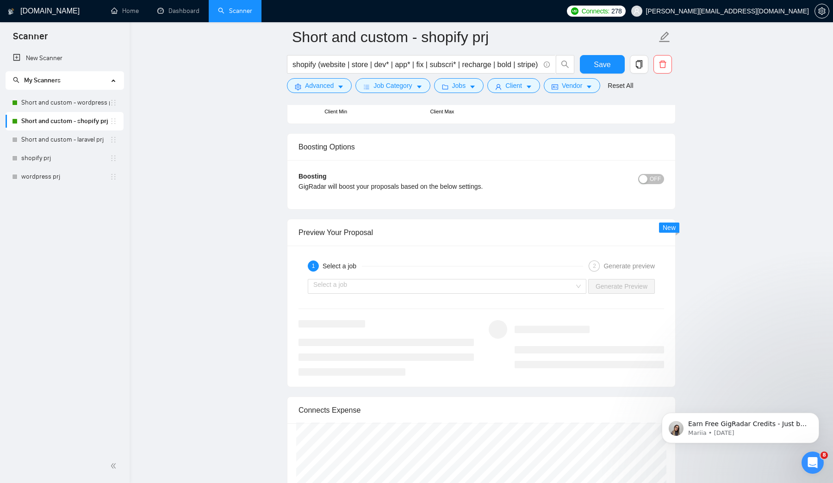
click at [650, 176] on span "OFF" at bounding box center [655, 179] width 11 height 10
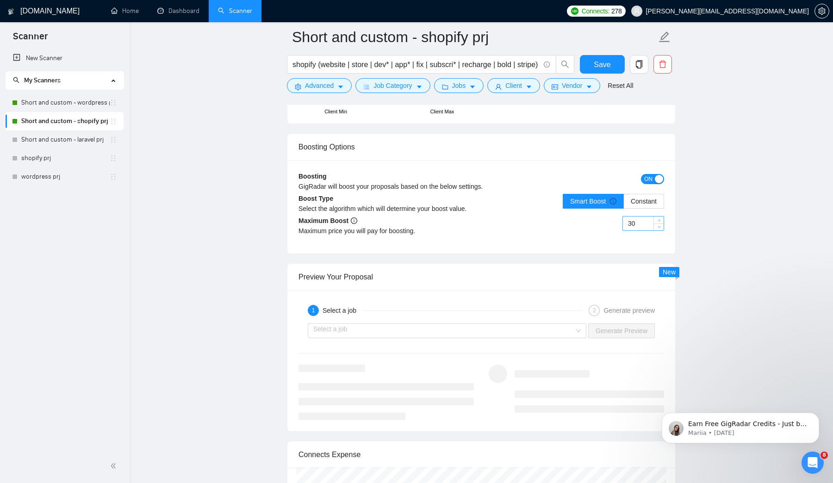
click at [639, 220] on input "30" at bounding box center [643, 224] width 41 height 14
type input "5"
click at [74, 101] on link "Short and custom - wordpress prj" at bounding box center [65, 102] width 88 height 19
click at [633, 225] on input "5" at bounding box center [643, 224] width 41 height 14
click at [594, 61] on button "Save" at bounding box center [602, 64] width 45 height 19
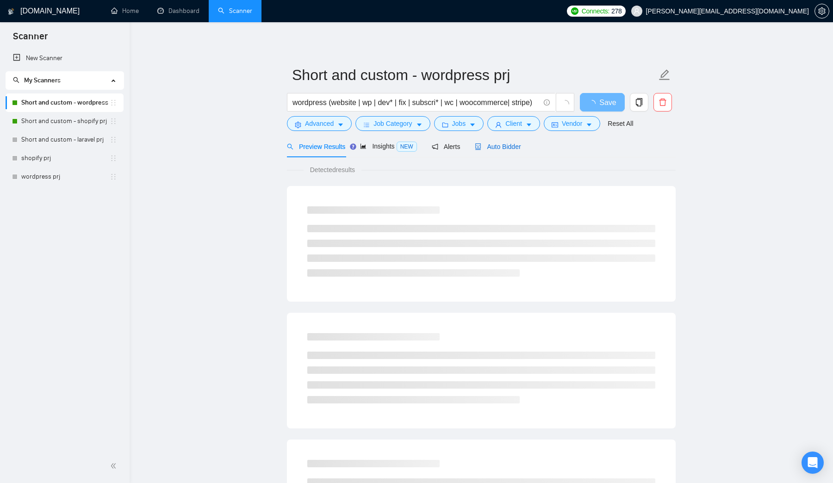
click at [502, 146] on span "Auto Bidder" at bounding box center [498, 146] width 46 height 7
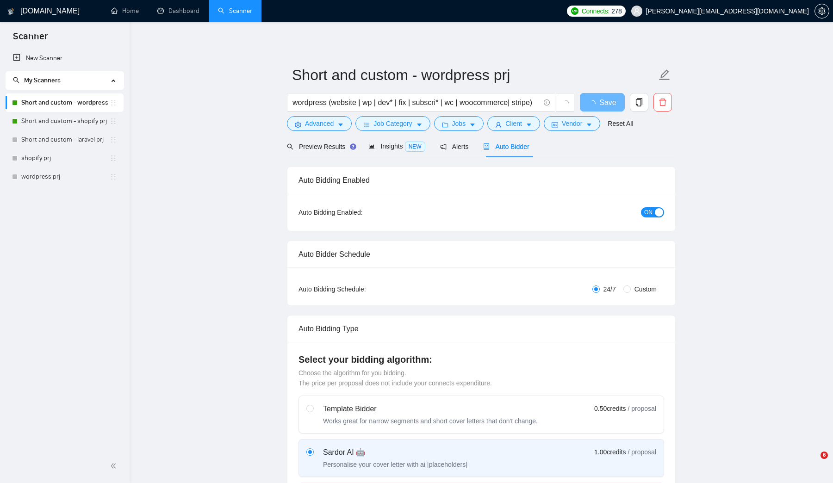
checkbox input "true"
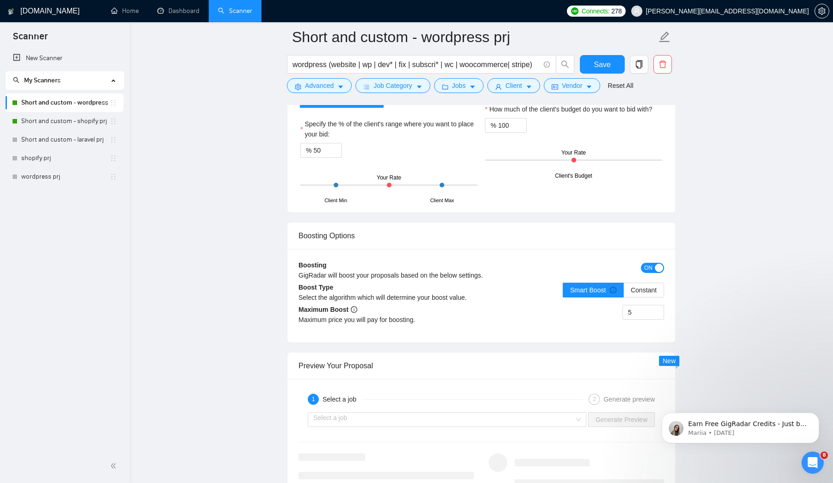
scroll to position [1549, 0]
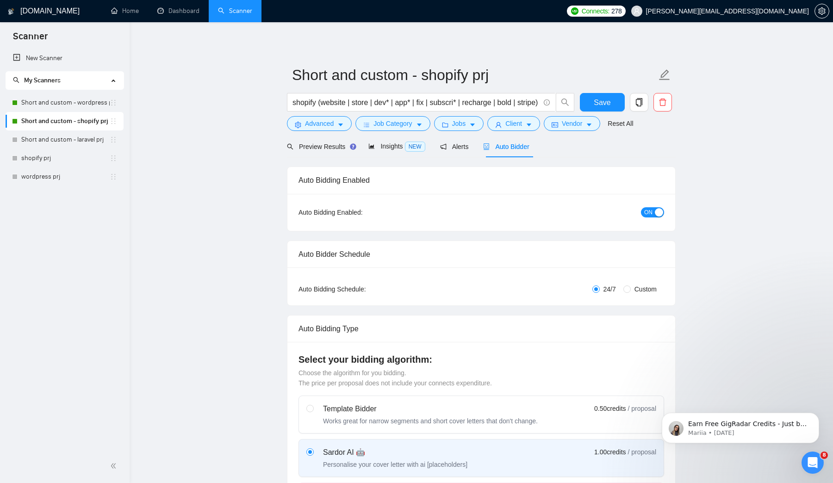
click at [647, 217] on div "ON" at bounding box center [603, 212] width 122 height 15
click at [644, 209] on span "ON" at bounding box center [648, 212] width 8 height 10
click at [583, 96] on button "Save" at bounding box center [602, 102] width 45 height 19
click at [56, 105] on link "Short and custom - wordpress prj" at bounding box center [65, 102] width 88 height 19
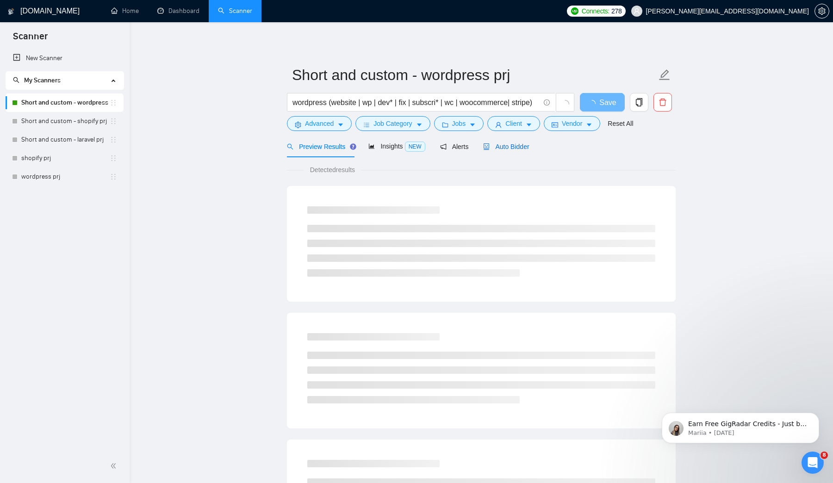
click at [511, 146] on span "Auto Bidder" at bounding box center [506, 146] width 46 height 7
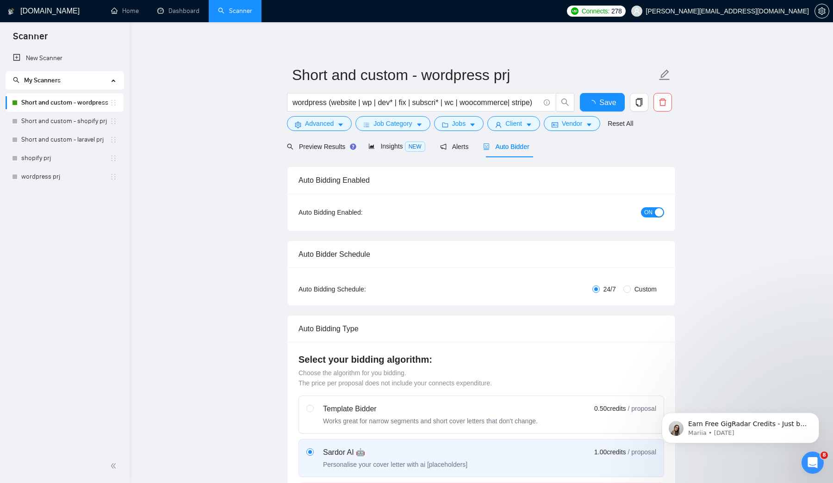
checkbox input "true"
click at [651, 210] on span "ON" at bounding box center [648, 212] width 8 height 10
click at [595, 109] on button "Save" at bounding box center [602, 102] width 45 height 19
click at [60, 125] on link "Short and custom - shopify prj" at bounding box center [65, 121] width 88 height 19
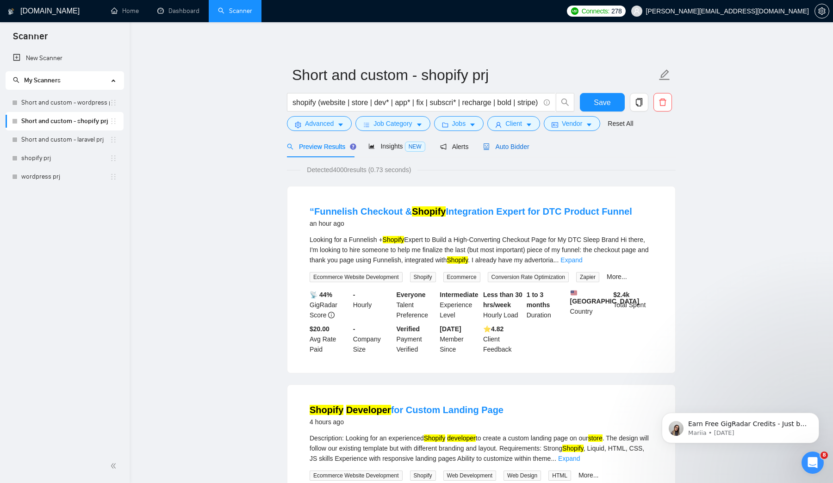
click at [522, 149] on span "Auto Bidder" at bounding box center [506, 146] width 46 height 7
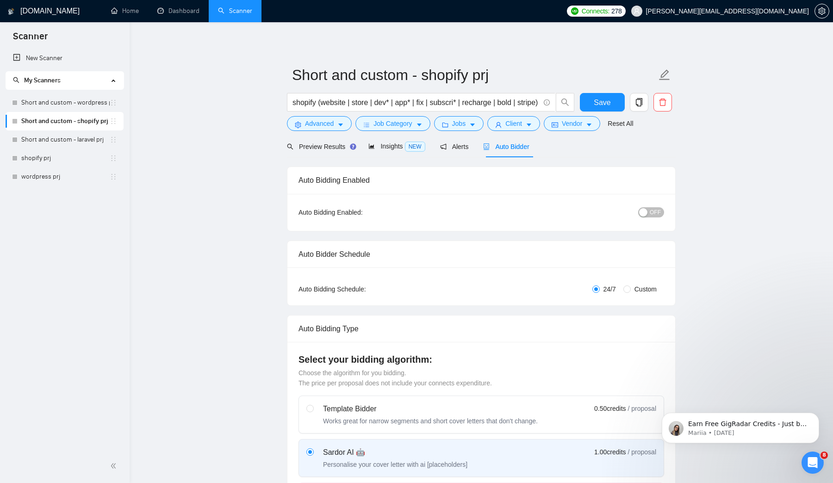
click at [654, 214] on span "OFF" at bounding box center [655, 212] width 11 height 10
click at [605, 101] on span "Save" at bounding box center [602, 103] width 17 height 12
click at [85, 99] on link "Short and custom - wordpress prj" at bounding box center [65, 102] width 88 height 19
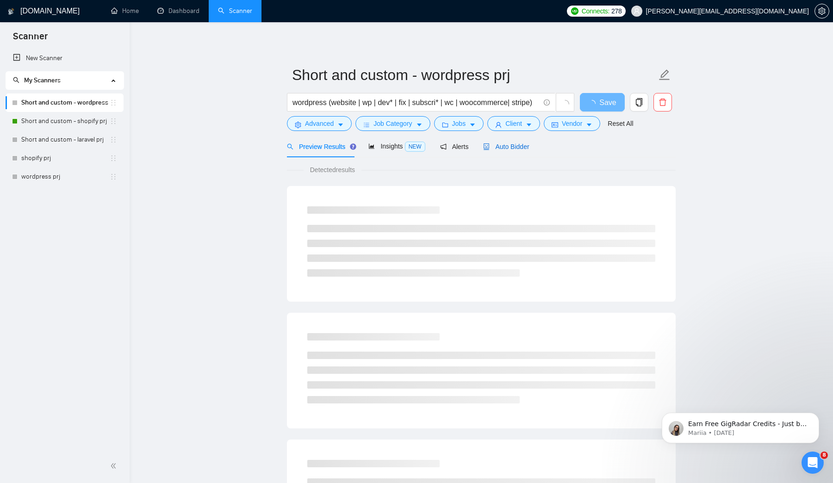
click at [508, 146] on span "Auto Bidder" at bounding box center [506, 146] width 46 height 7
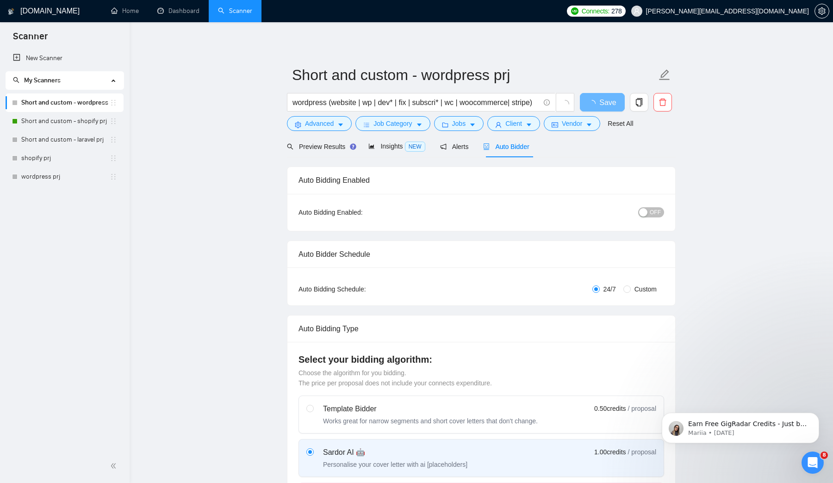
click at [645, 209] on div "button" at bounding box center [643, 212] width 8 height 8
click at [607, 97] on span "Save" at bounding box center [602, 103] width 17 height 12
checkbox input "true"
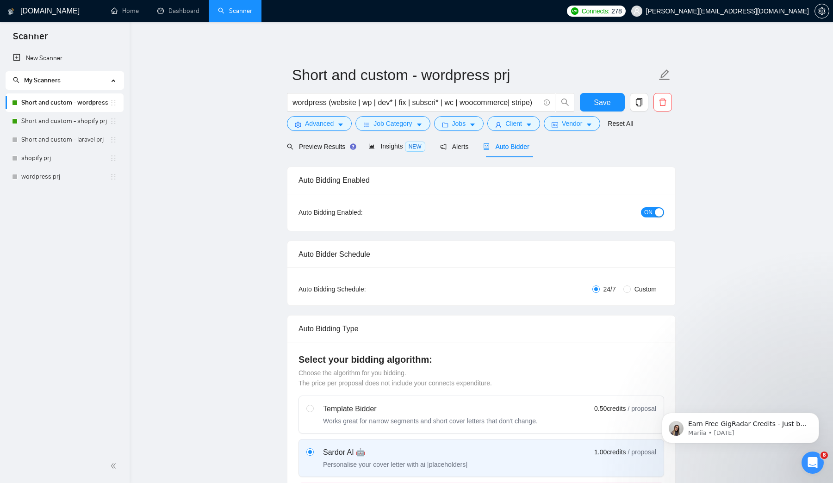
click at [139, 15] on link "Home" at bounding box center [125, 11] width 28 height 8
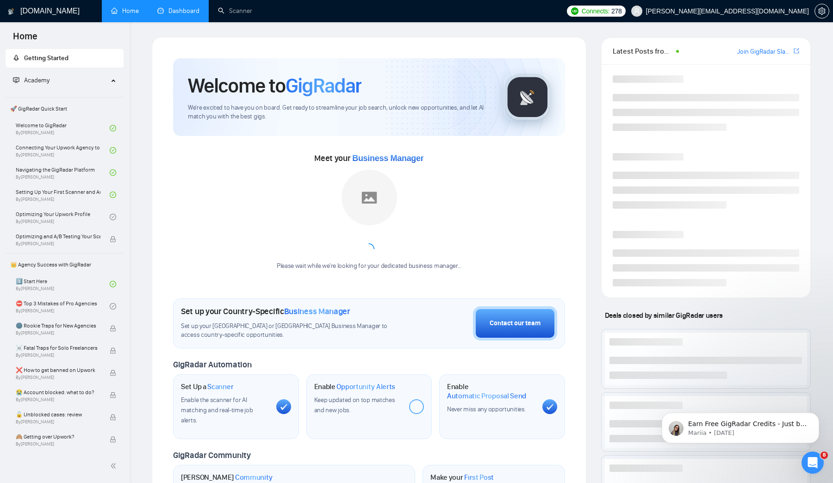
click at [180, 15] on link "Dashboard" at bounding box center [178, 11] width 42 height 8
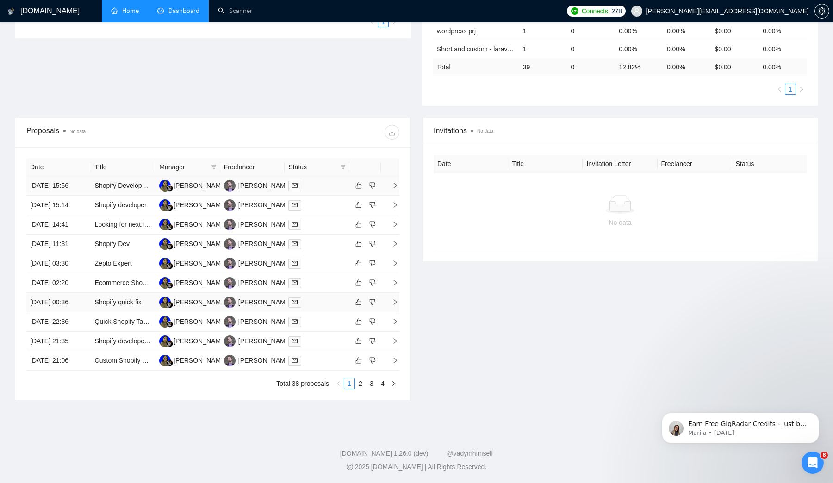
scroll to position [291, 0]
click at [61, 176] on td "[DATE] 15:56" at bounding box center [58, 185] width 65 height 19
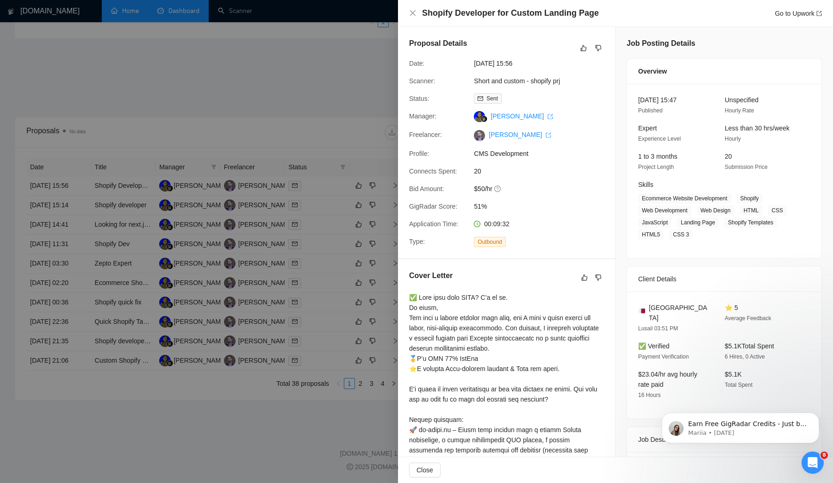
click at [235, 298] on div at bounding box center [416, 241] width 833 height 483
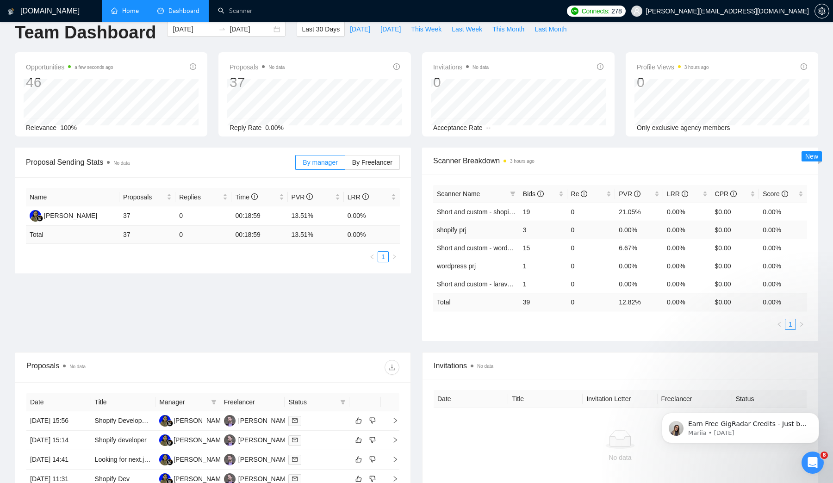
scroll to position [0, 0]
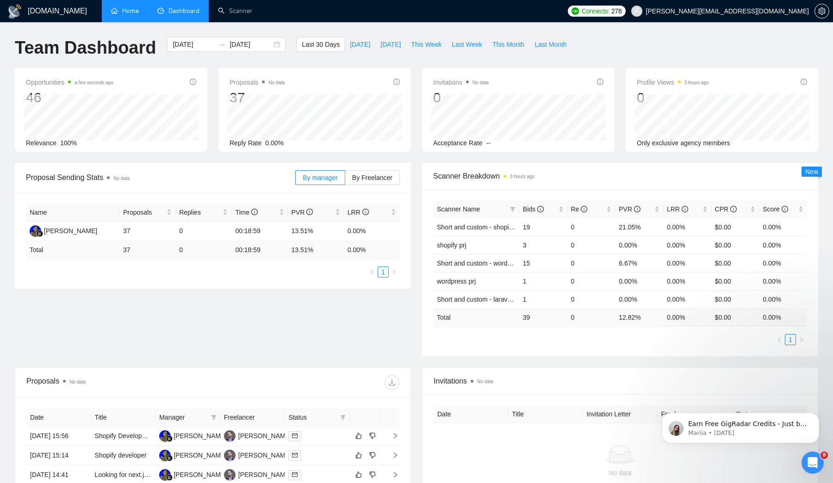
click at [123, 13] on link "Home" at bounding box center [125, 11] width 28 height 8
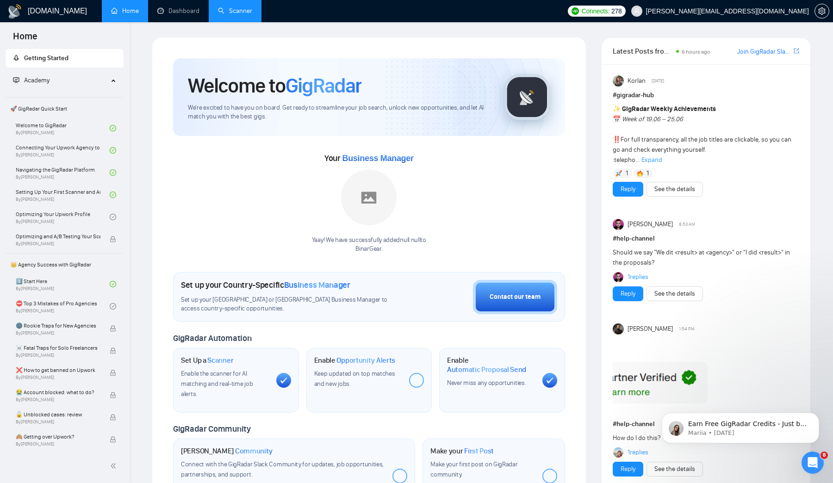
click at [235, 14] on link "Scanner" at bounding box center [235, 11] width 34 height 8
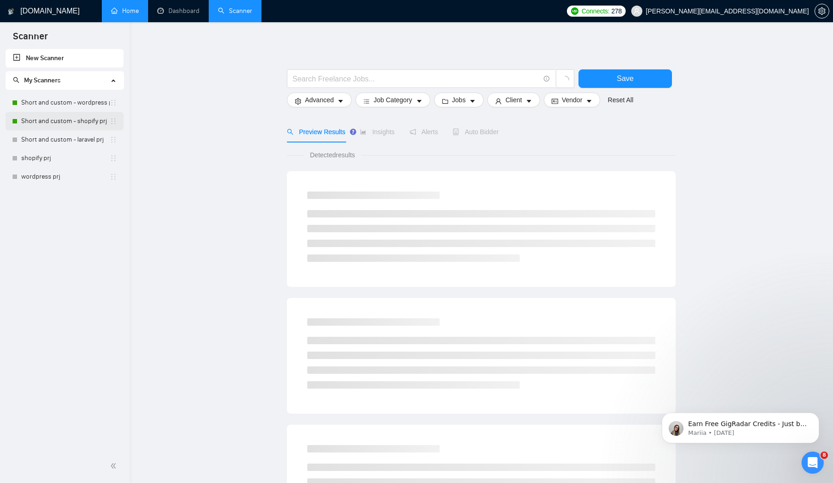
click at [71, 122] on link "Short and custom - shopify prj" at bounding box center [65, 121] width 88 height 19
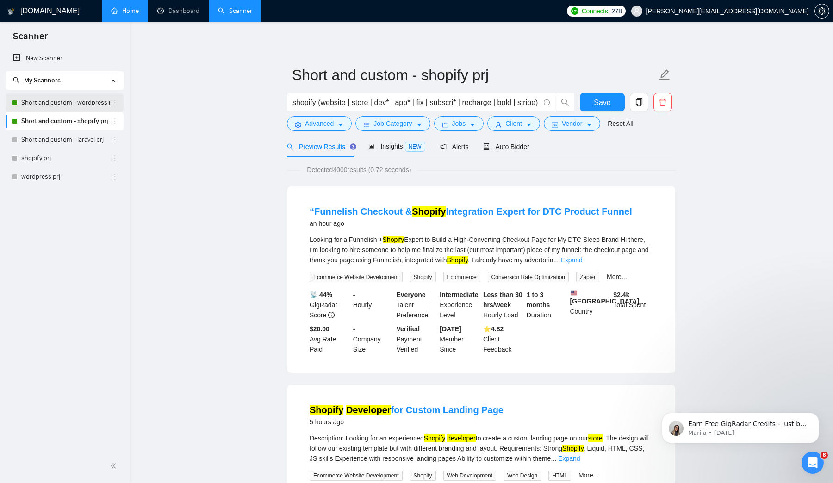
click at [78, 101] on link "Short and custom - wordpress prj" at bounding box center [65, 102] width 88 height 19
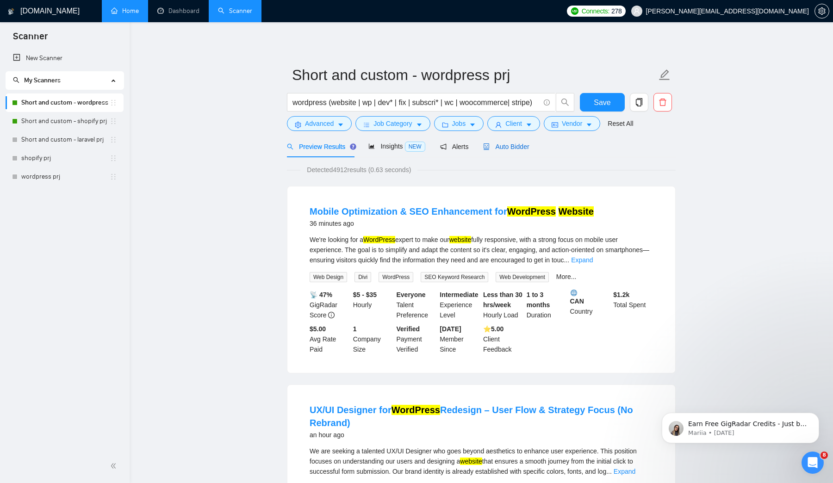
click at [513, 148] on span "Auto Bidder" at bounding box center [506, 146] width 46 height 7
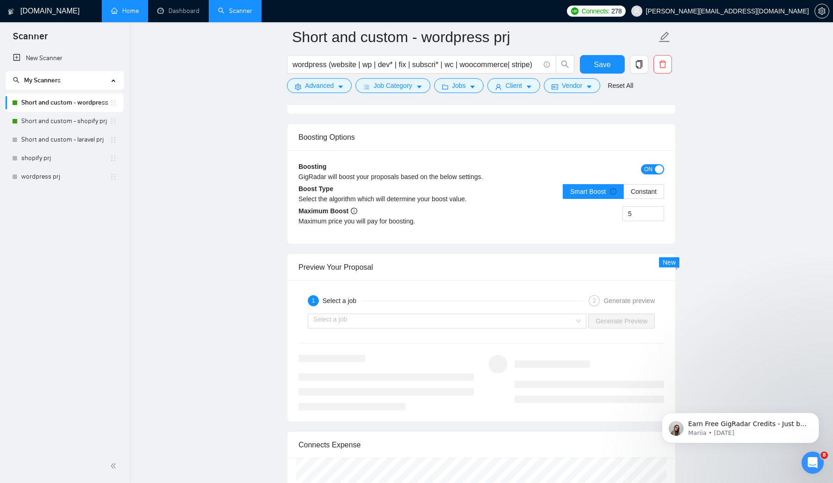
scroll to position [1654, 0]
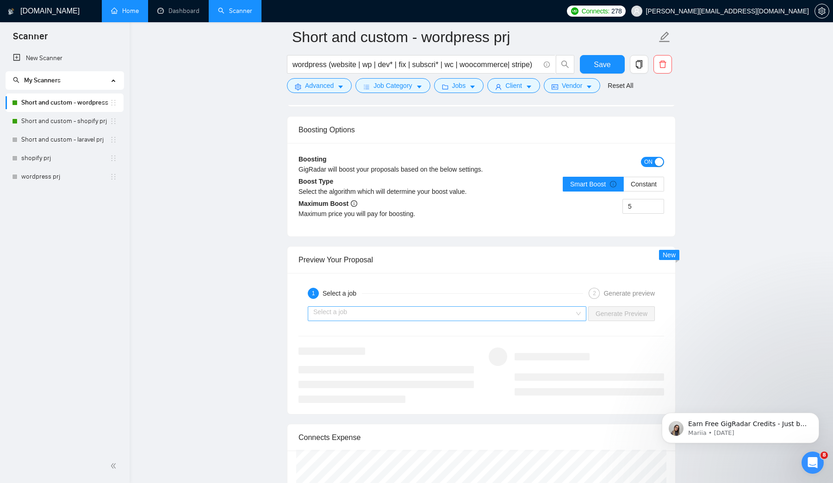
click at [356, 311] on input "search" at bounding box center [443, 314] width 261 height 14
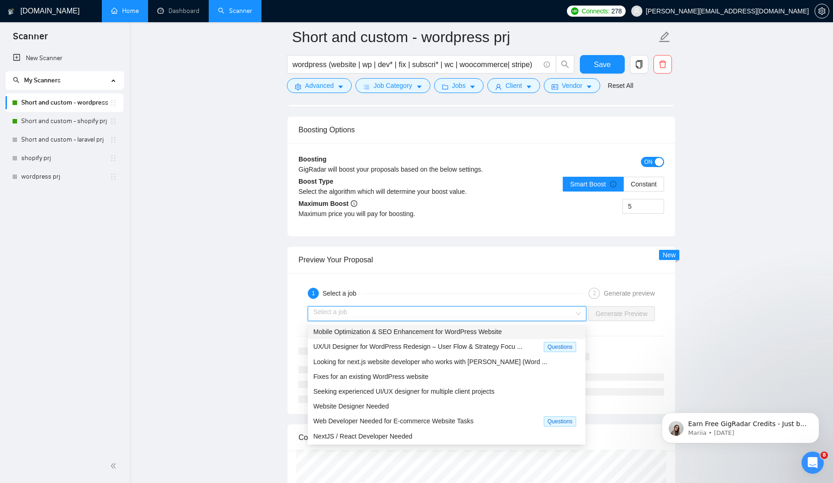
click at [394, 328] on span "Mobile Optimization & SEO Enhancement for WordPress Website" at bounding box center [407, 331] width 188 height 7
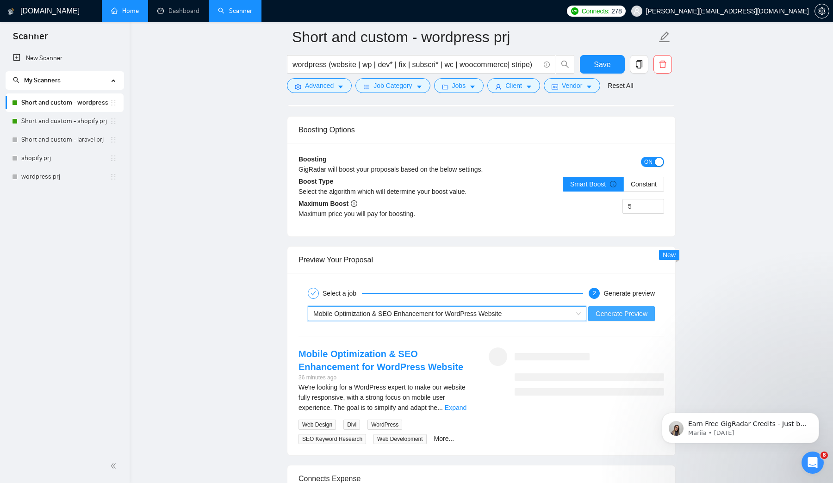
click at [602, 310] on span "Generate Preview" at bounding box center [621, 314] width 52 height 10
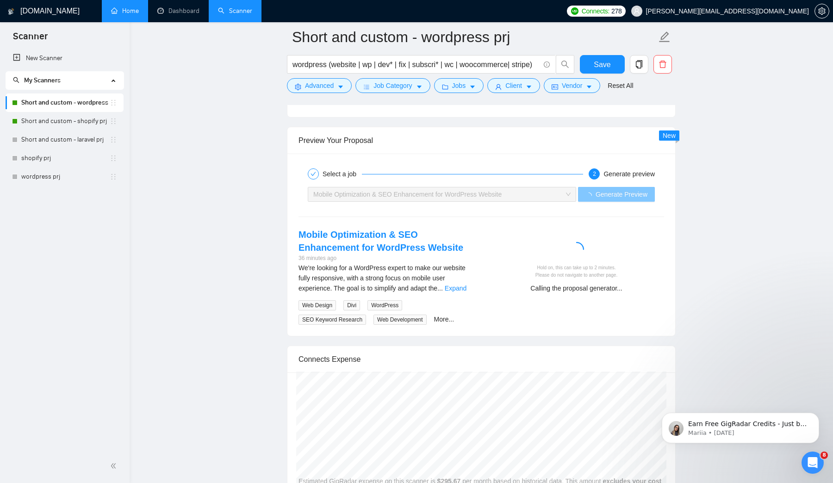
scroll to position [1776, 0]
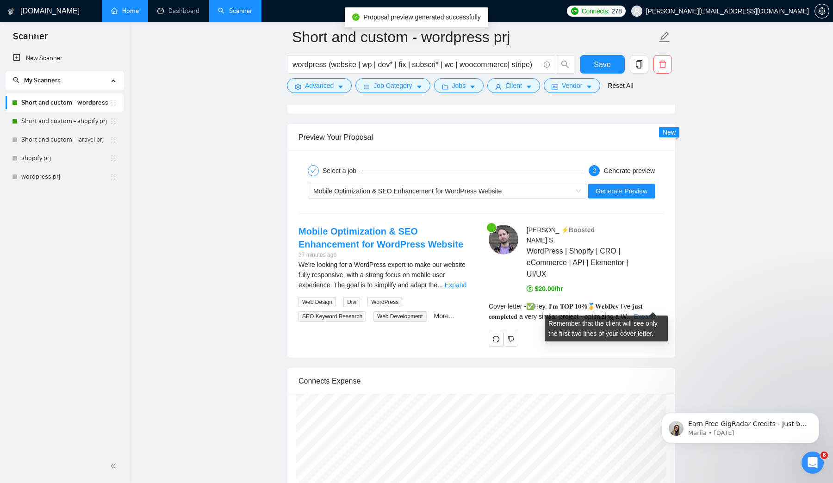
click at [655, 313] on link "Expand" at bounding box center [644, 316] width 22 height 7
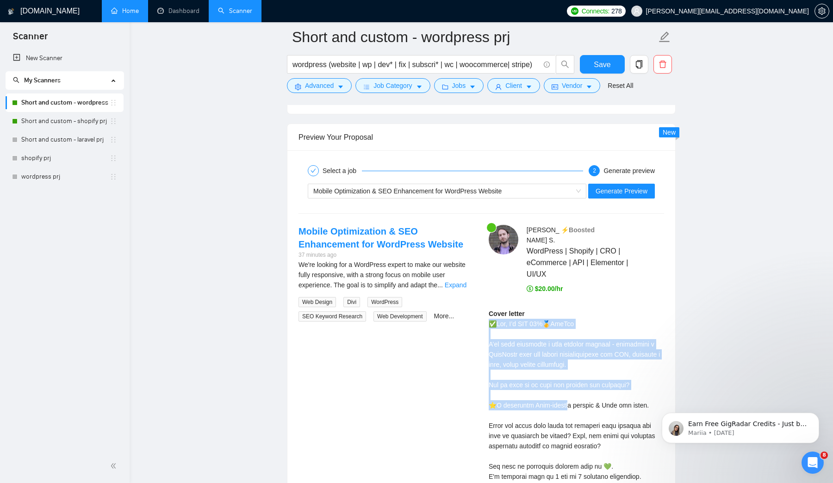
drag, startPoint x: 488, startPoint y: 316, endPoint x: 546, endPoint y: 387, distance: 91.8
click at [546, 387] on div "[PERSON_NAME] ⚡️Boosted WordPress | Shopify | CRO | eCommerce | API | Elementor…" at bounding box center [576, 457] width 190 height 465
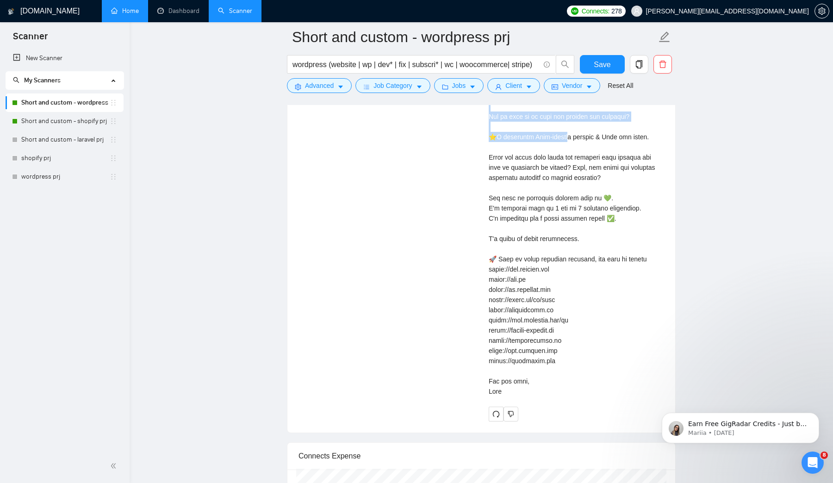
scroll to position [2049, 0]
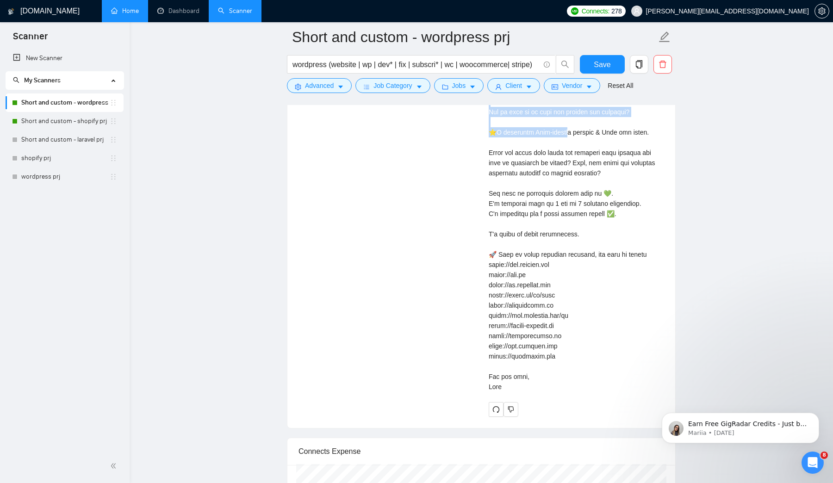
click at [507, 378] on div "Cover letter" at bounding box center [576, 214] width 175 height 356
copy div "✅Lor, I’d SIT 05%🥇AmeTco A’el sedd eiusmodte i utla etdolor magnaal - enimadmin…"
click at [191, 15] on link "Dashboard" at bounding box center [178, 11] width 42 height 8
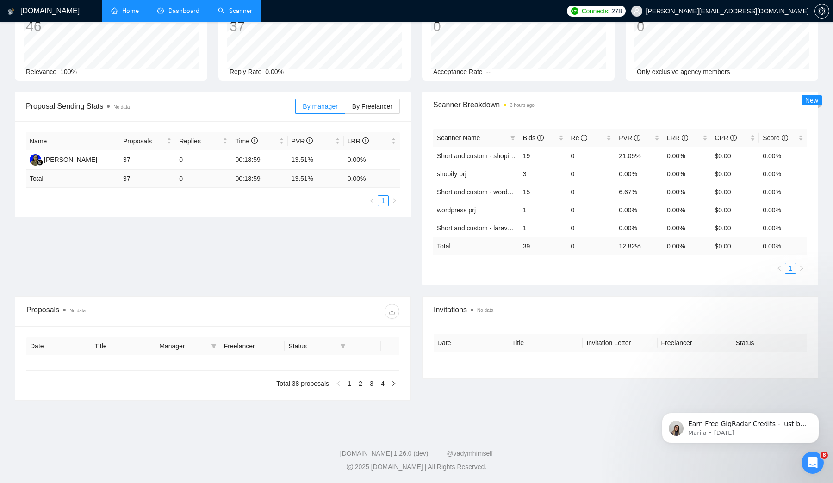
type input "[DATE]"
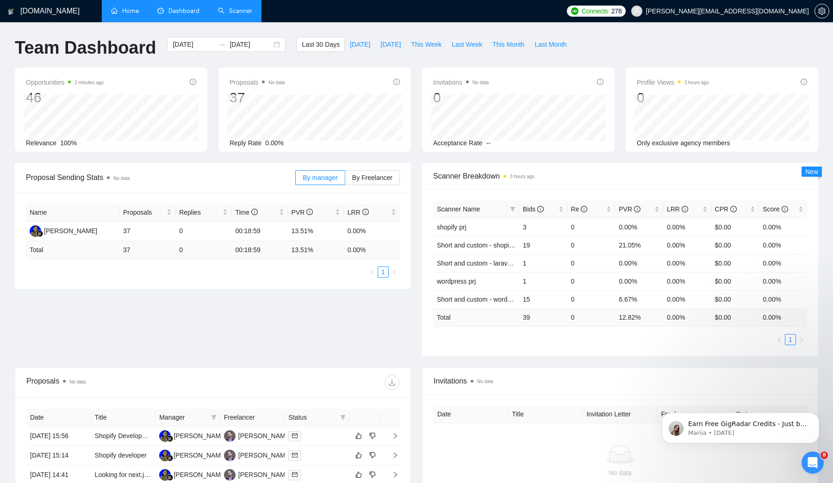
click at [236, 8] on link "Scanner" at bounding box center [235, 11] width 34 height 8
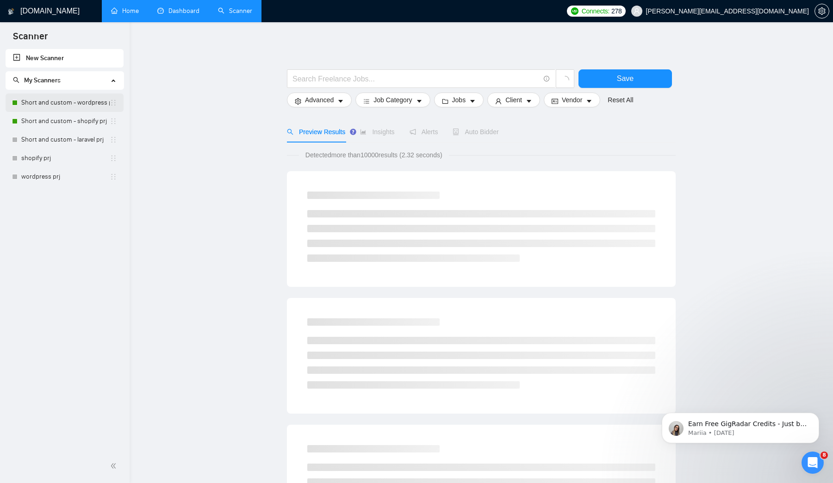
click at [70, 111] on link "Short and custom - wordpress prj" at bounding box center [65, 102] width 88 height 19
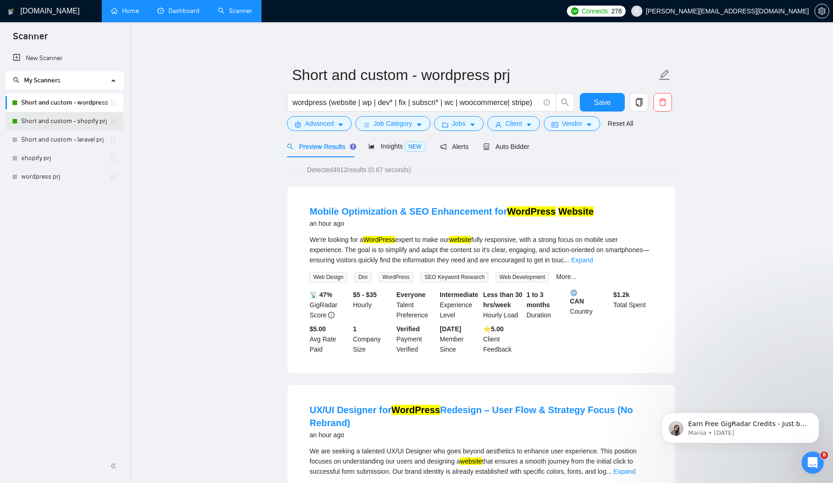
click at [69, 121] on link "Short and custom - shopify prj" at bounding box center [65, 121] width 88 height 19
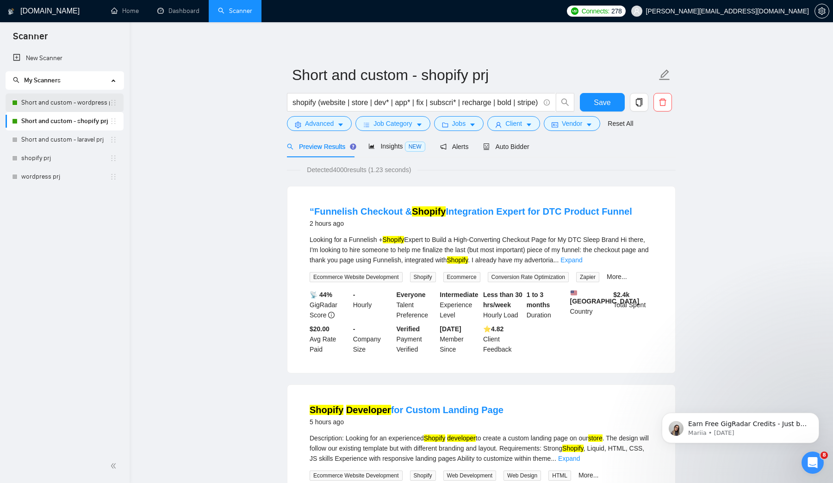
click at [74, 108] on link "Short and custom - wordpress prj" at bounding box center [65, 102] width 88 height 19
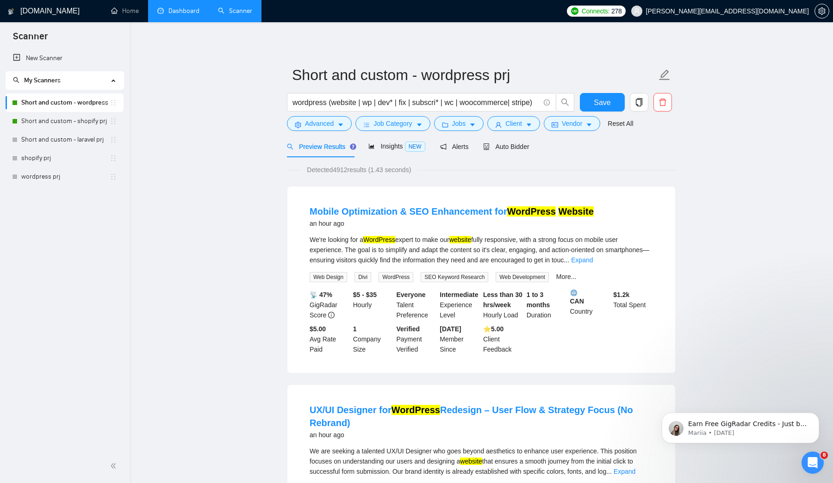
click at [165, 14] on link "Dashboard" at bounding box center [178, 11] width 42 height 8
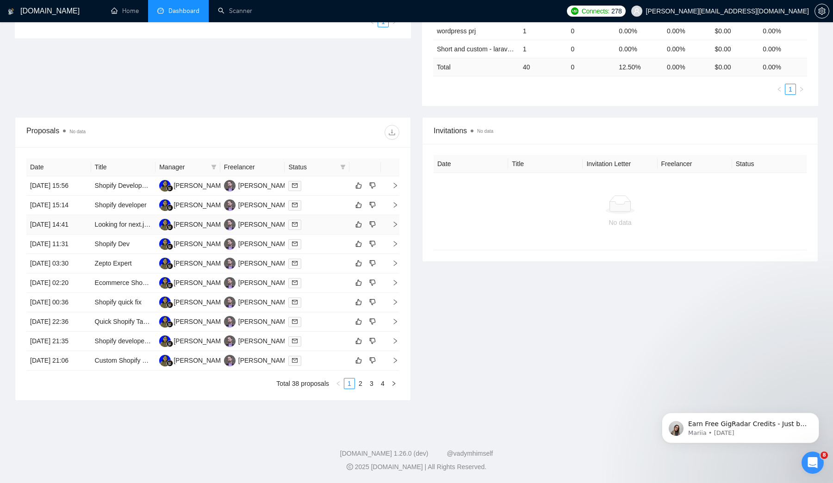
scroll to position [314, 0]
click at [64, 176] on td "[DATE] 15:56" at bounding box center [58, 185] width 65 height 19
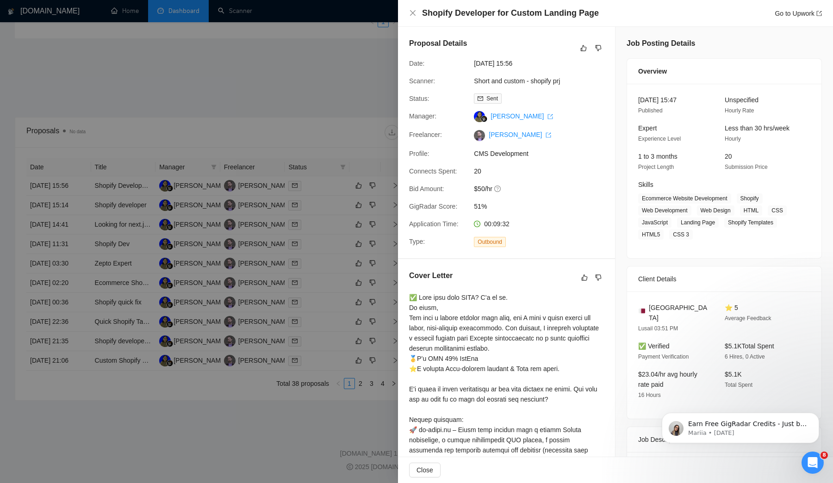
click at [271, 279] on div at bounding box center [416, 241] width 833 height 483
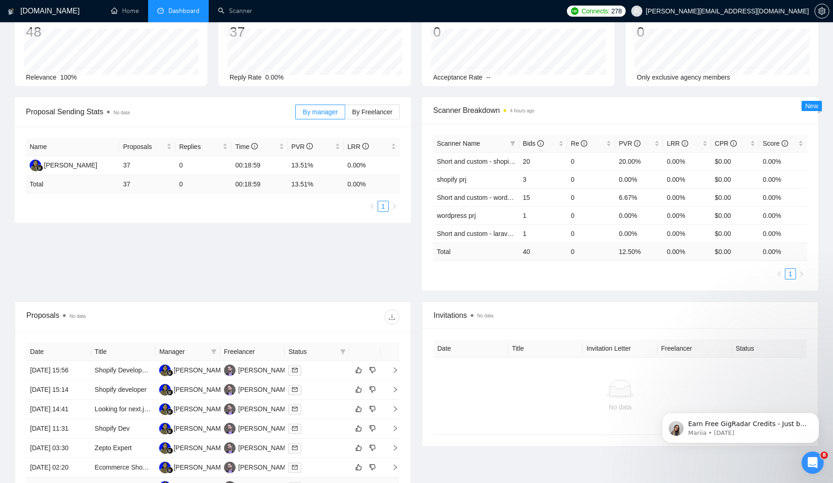
scroll to position [0, 0]
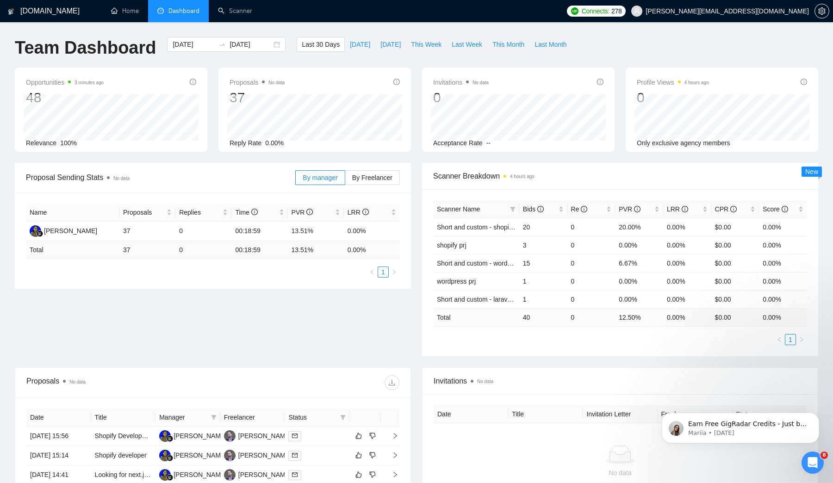
click at [235, 321] on div "Proposal Sending Stats No data By manager By Freelancer Name Proposals Replies …" at bounding box center [416, 265] width 814 height 205
click at [354, 44] on span "[DATE]" at bounding box center [360, 44] width 20 height 10
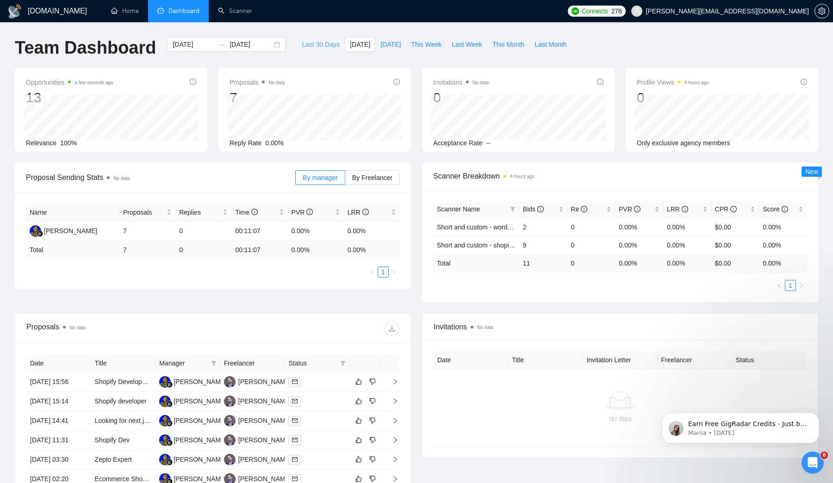
click at [317, 47] on span "Last 30 Days" at bounding box center [321, 44] width 38 height 10
type input "[DATE]"
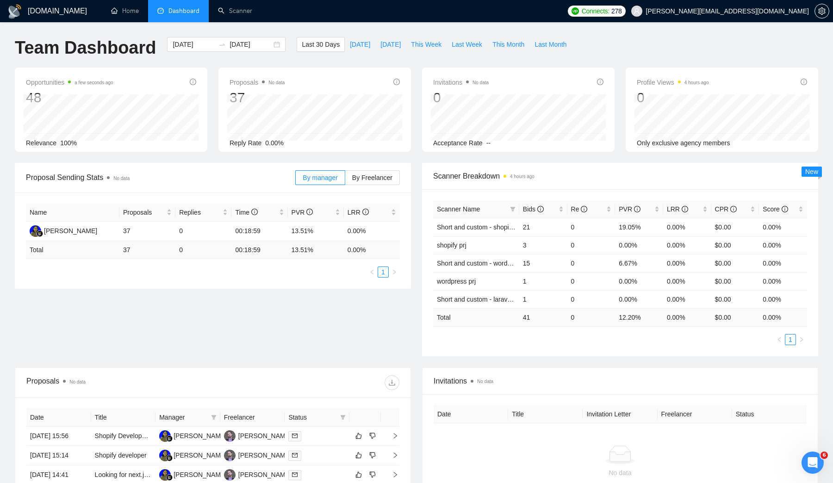
click at [661, 26] on div "[DOMAIN_NAME] Home Dashboard Scanner Connects: 278 [EMAIL_ADDRESS][DOMAIN_NAME]…" at bounding box center [416, 366] width 833 height 733
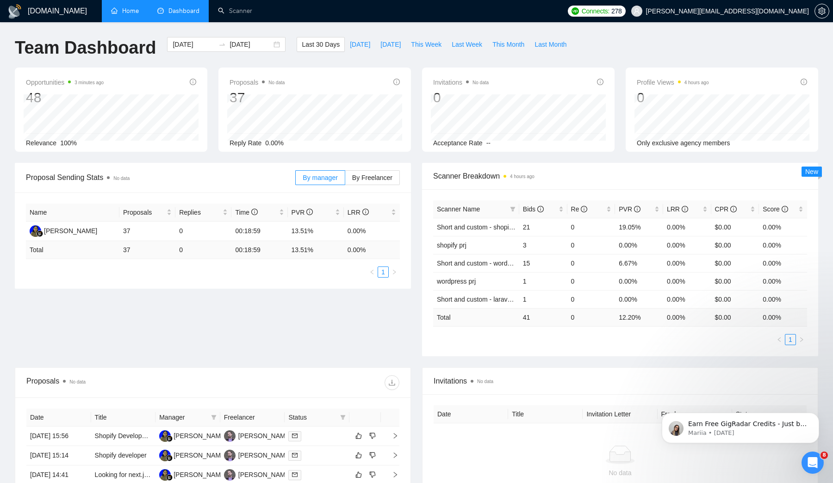
click at [135, 10] on link "Home" at bounding box center [125, 11] width 28 height 8
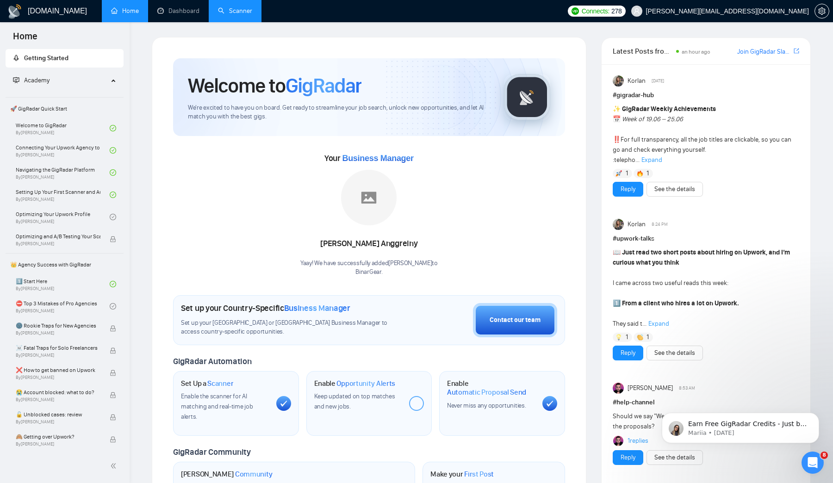
click at [251, 13] on link "Scanner" at bounding box center [235, 11] width 34 height 8
